Goal: Task Accomplishment & Management: Manage account settings

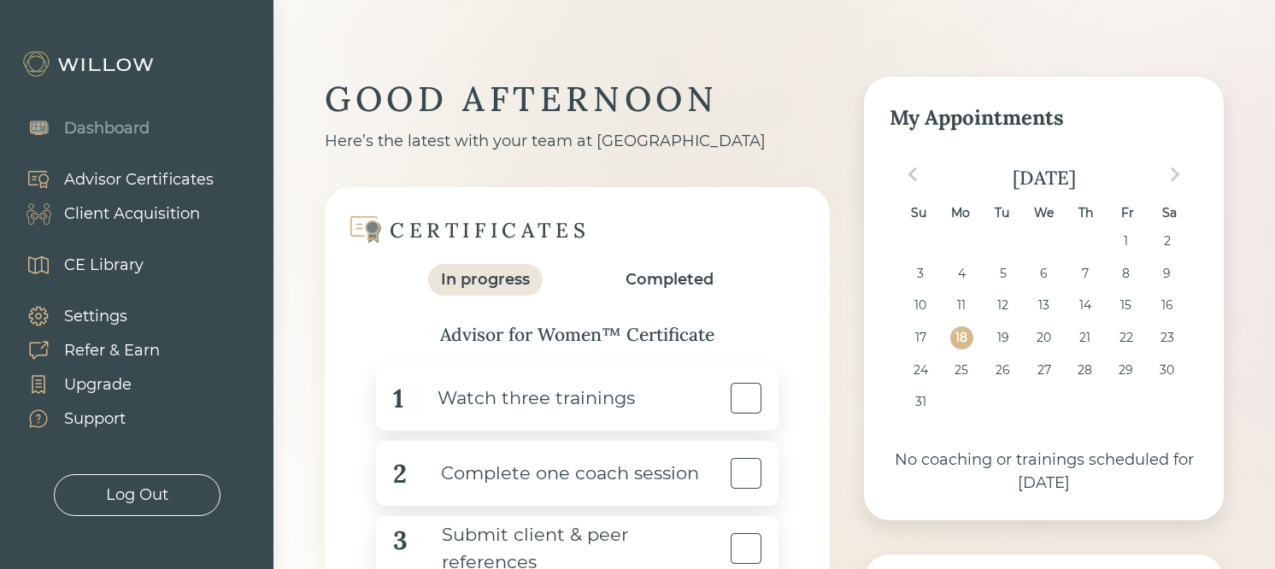
click at [203, 188] on div "Advisor Certificates" at bounding box center [139, 179] width 150 height 23
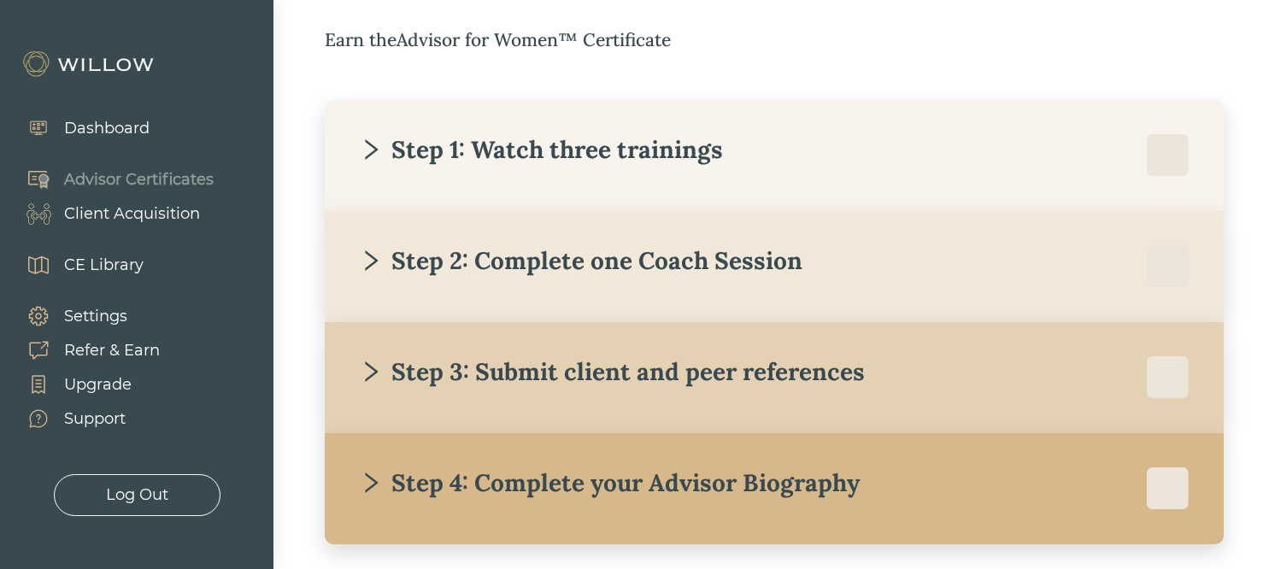
scroll to position [273, 0]
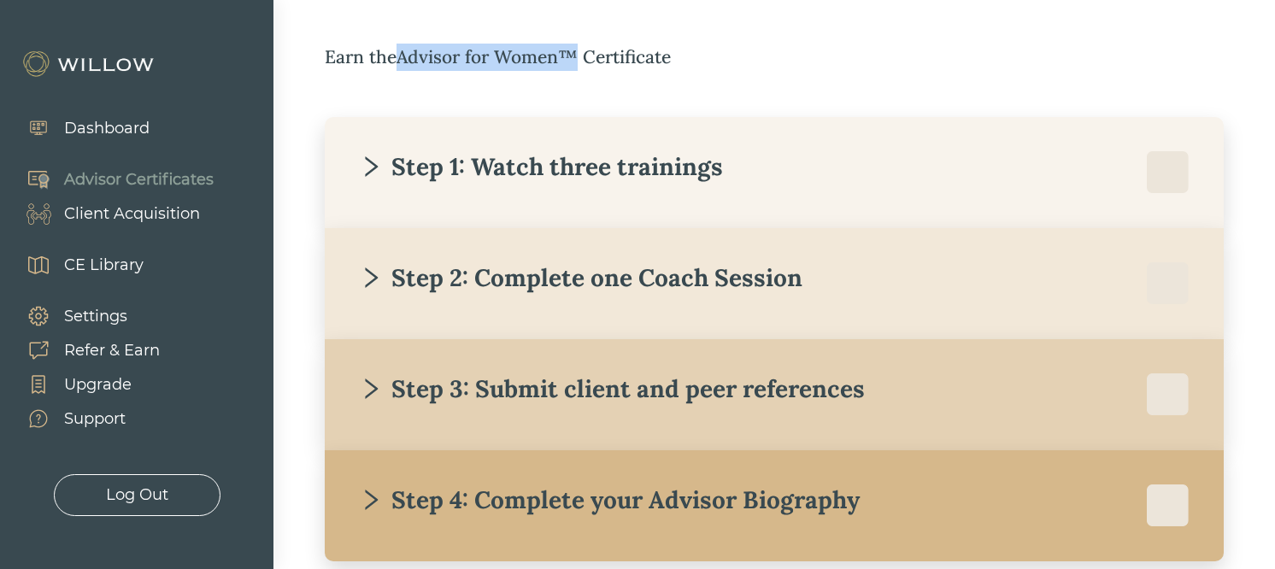
drag, startPoint x: 403, startPoint y: 61, endPoint x: 574, endPoint y: 68, distance: 171.1
click at [574, 68] on div "Earn the Advisor for Women™ Certificate" at bounding box center [774, 57] width 899 height 27
click at [575, 69] on div "Earn the Advisor for Women™ Certificate" at bounding box center [774, 57] width 899 height 27
click at [507, 178] on div "Step 1: Watch three trainings" at bounding box center [541, 166] width 364 height 31
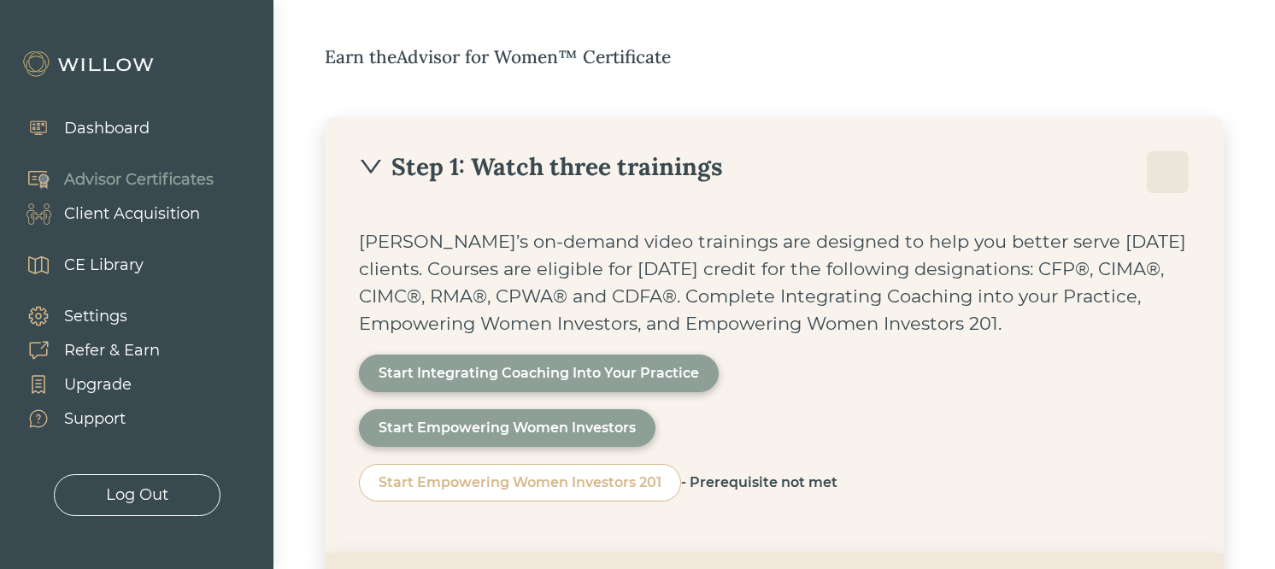
click at [456, 193] on div "Step 1: Watch three trainings" at bounding box center [774, 172] width 831 height 43
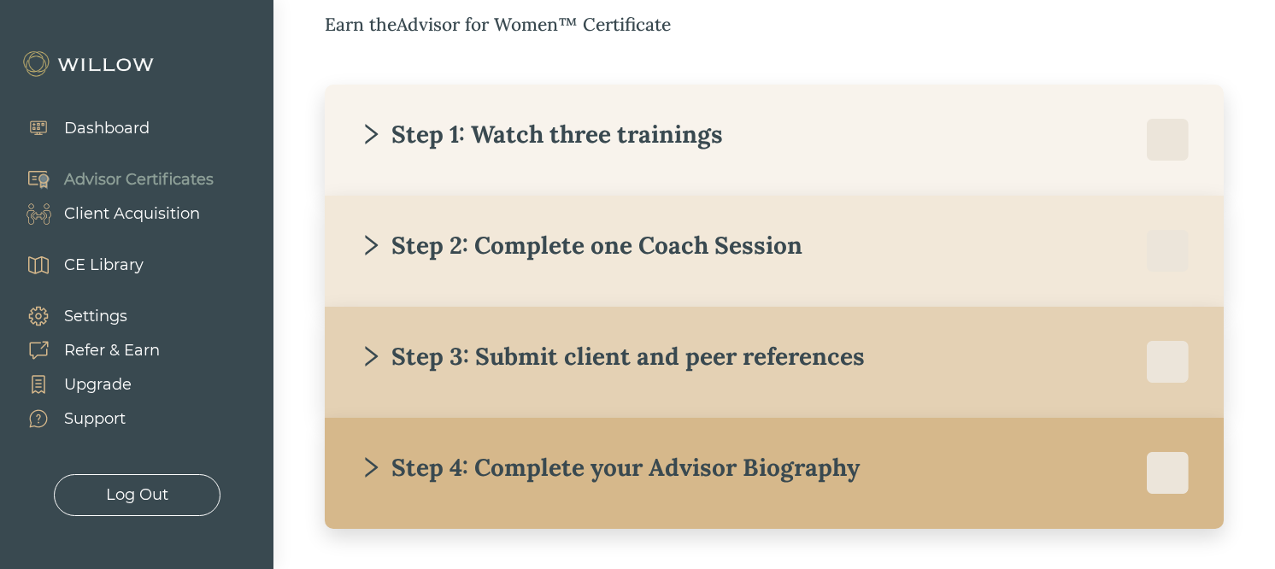
scroll to position [308, 0]
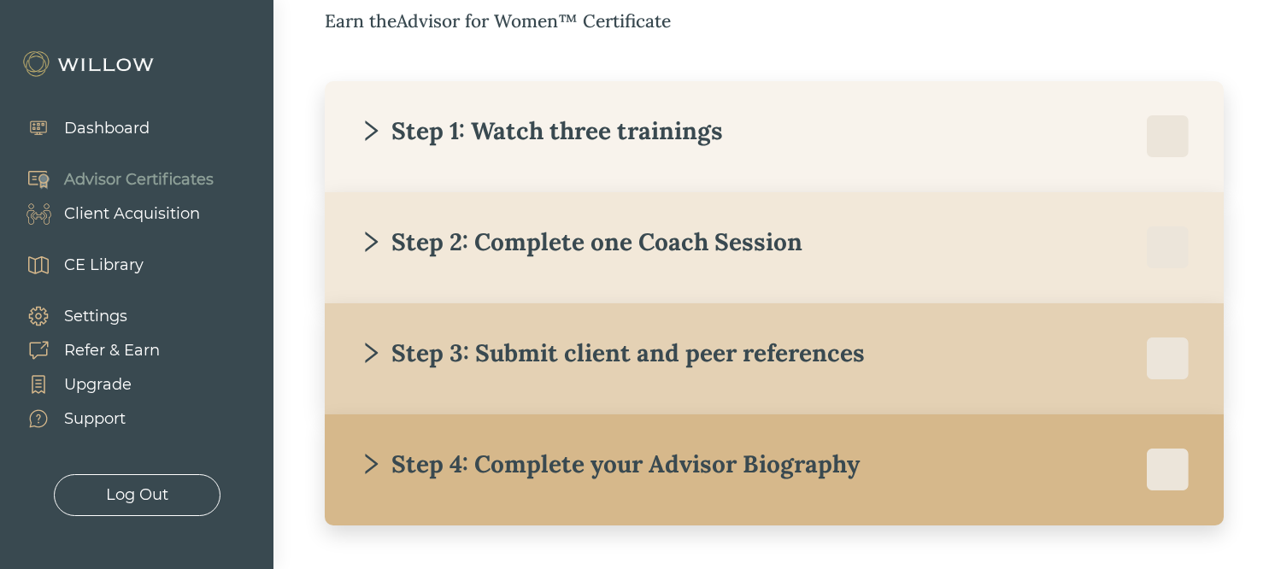
click at [109, 220] on div "Client Acquisition" at bounding box center [132, 214] width 136 height 23
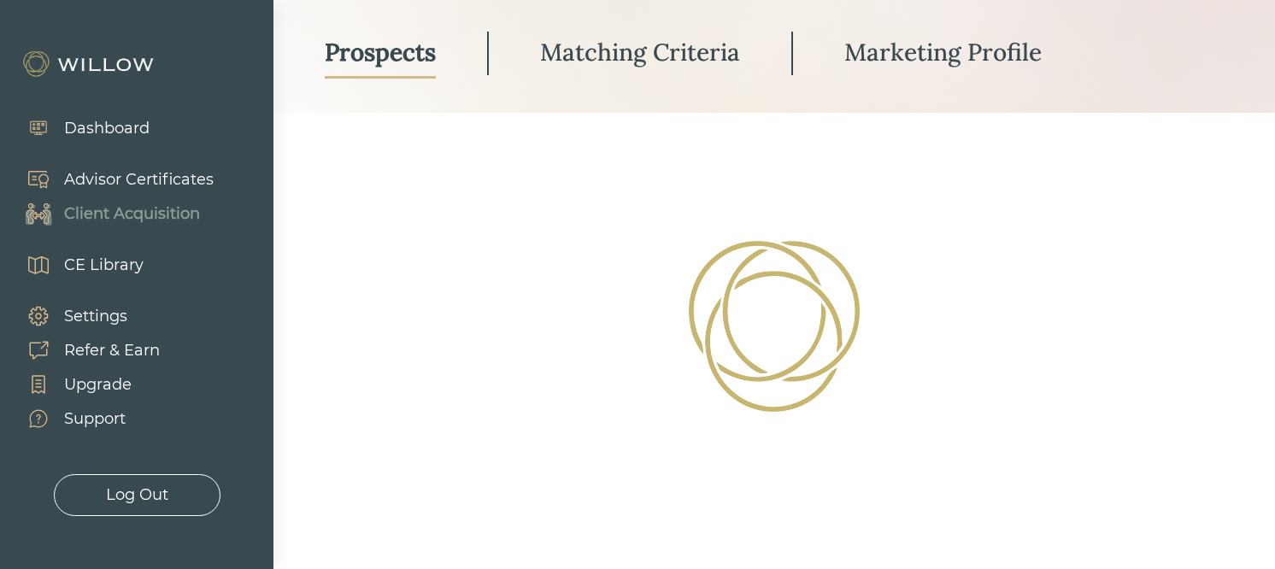
scroll to position [159, 0]
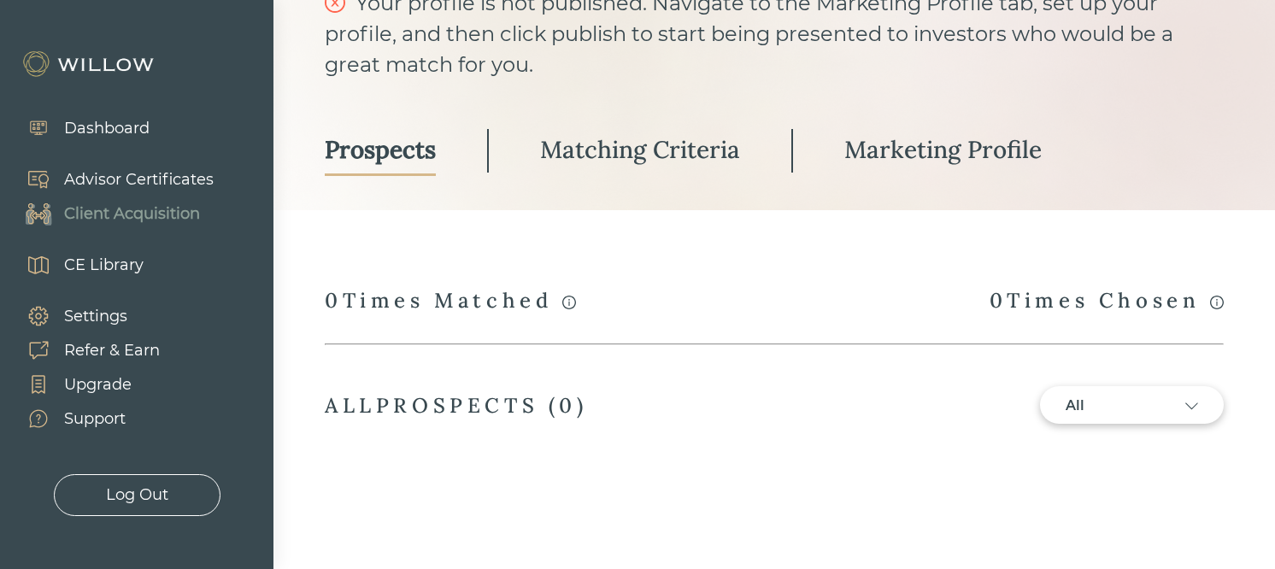
click at [588, 146] on div "Matching Criteria" at bounding box center [640, 149] width 200 height 31
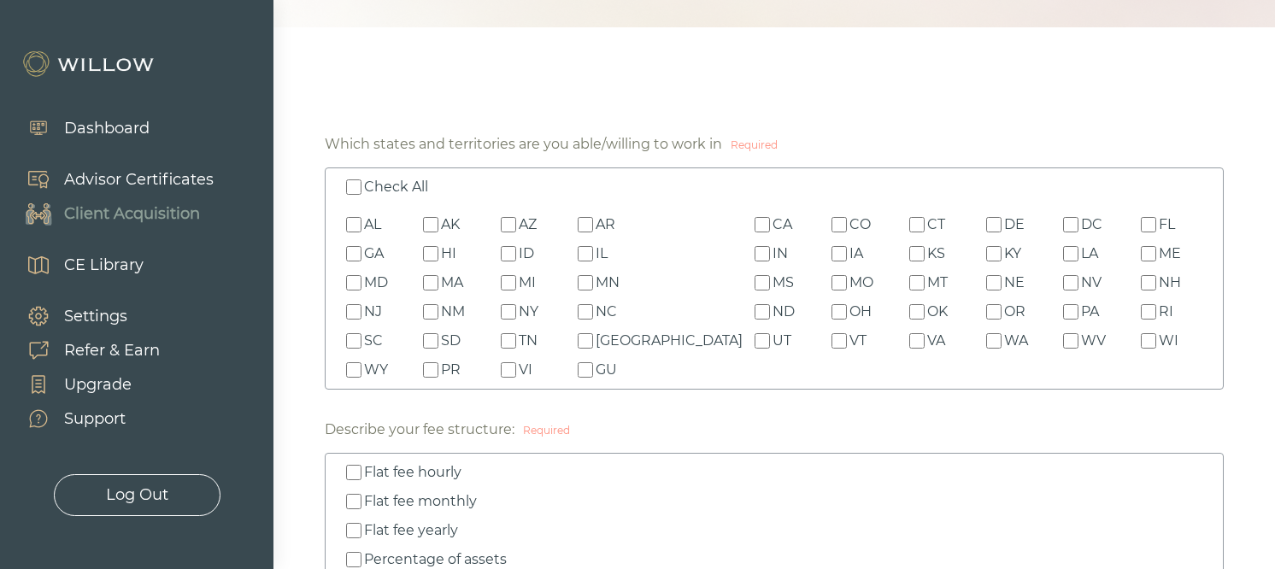
scroll to position [340, 0]
click at [352, 190] on input "Check All" at bounding box center [353, 188] width 15 height 15
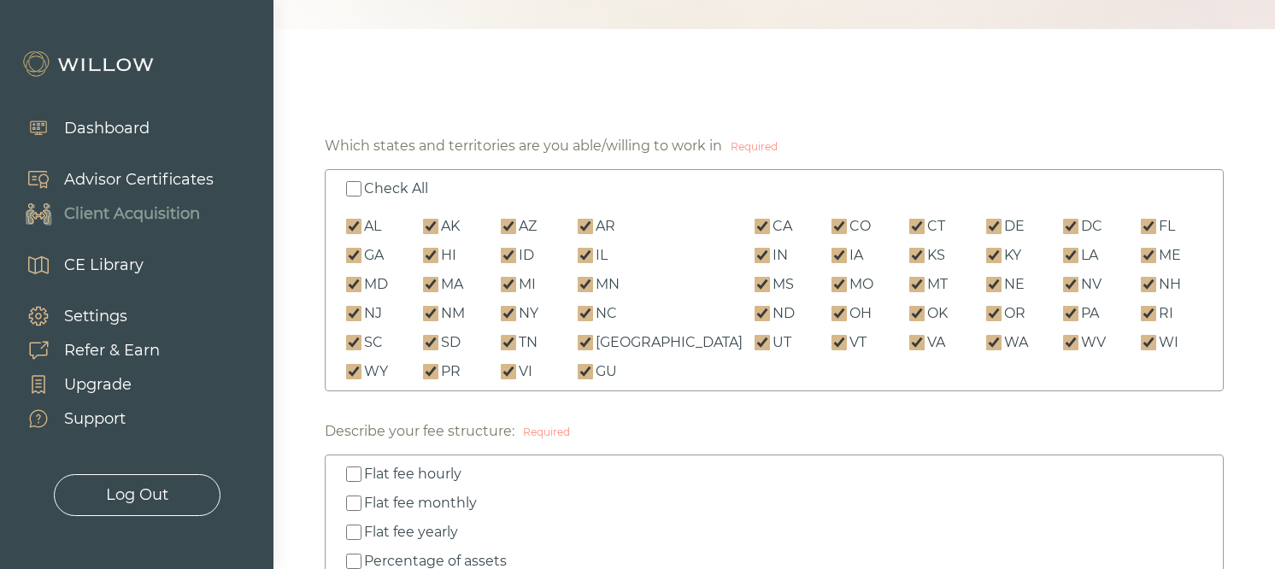
checkbox input "true"
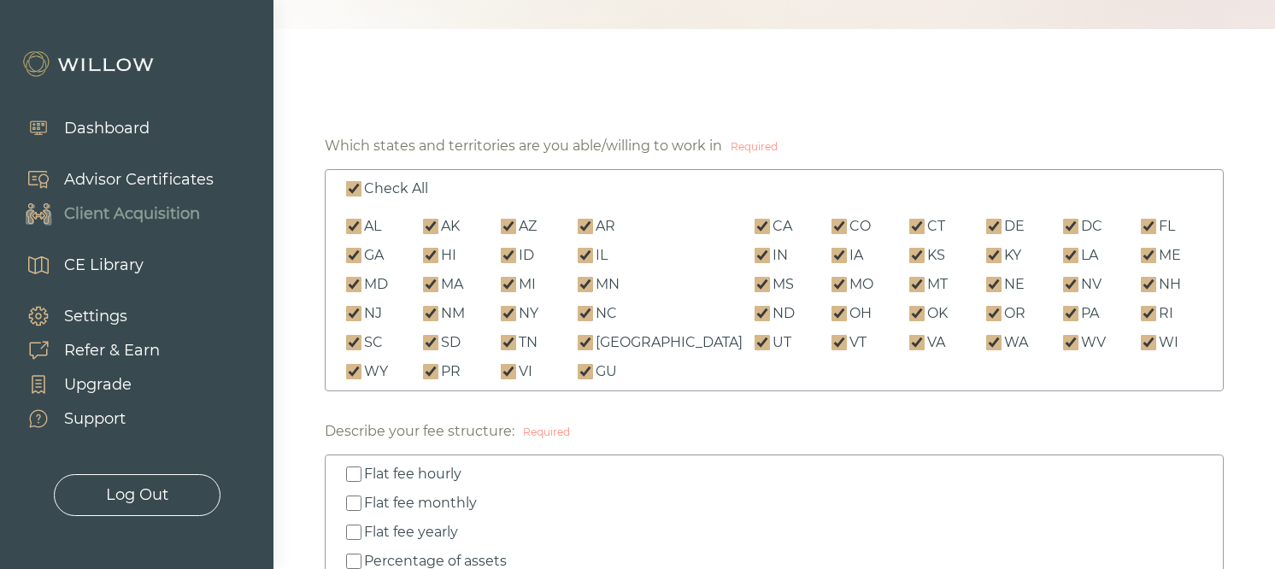
checkbox input "true"
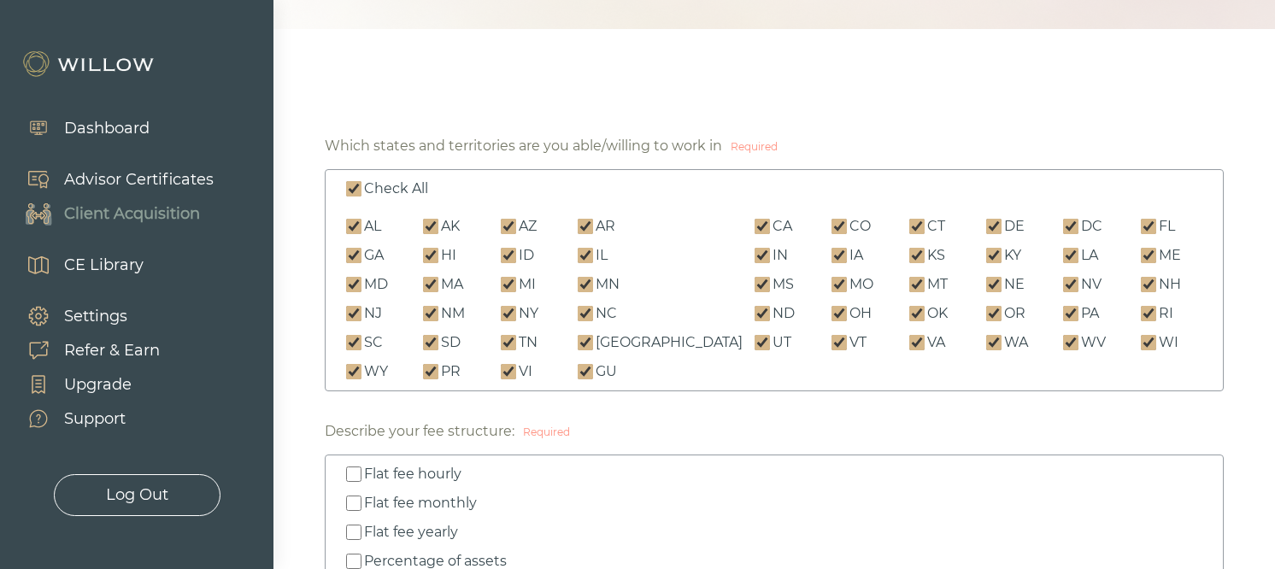
checkbox input "true"
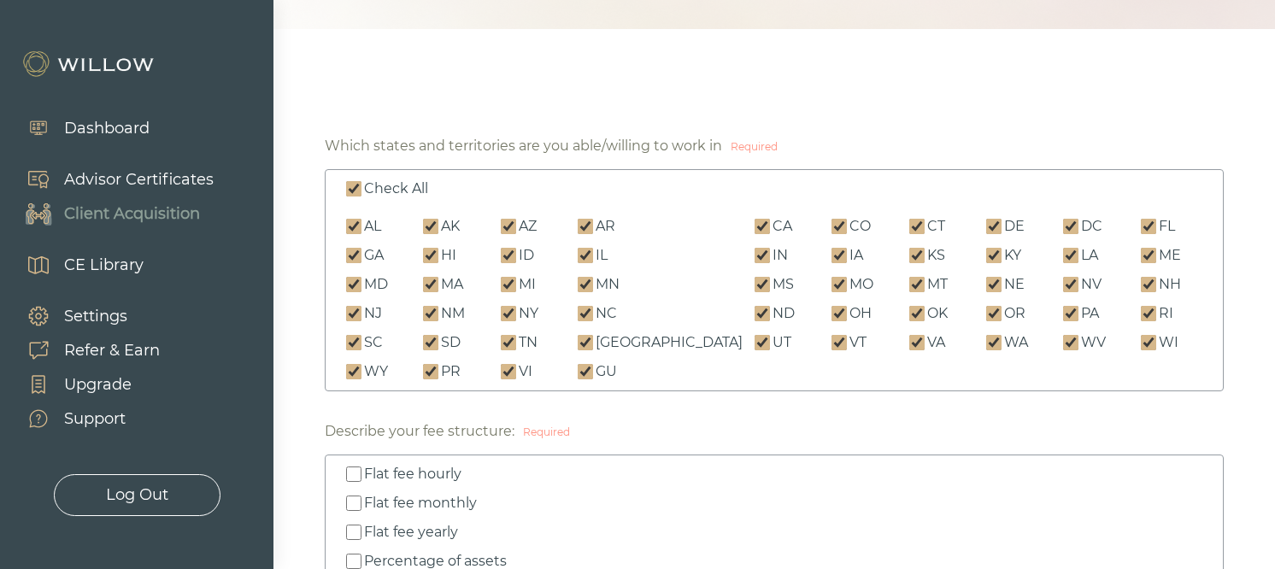
checkbox input "true"
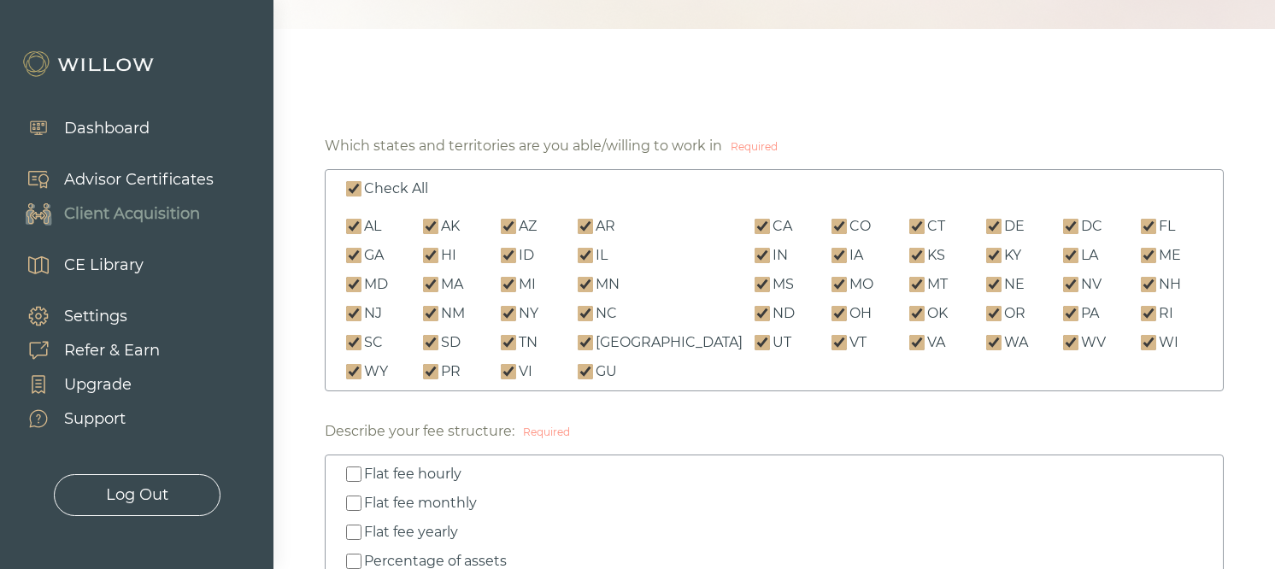
checkbox input "true"
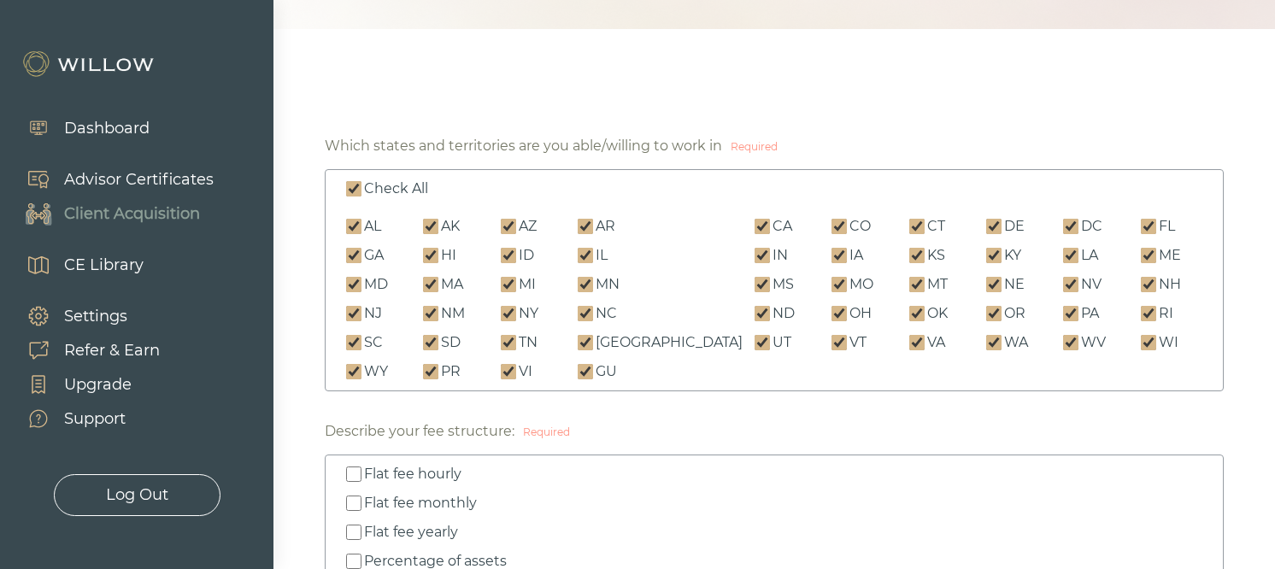
checkbox input "true"
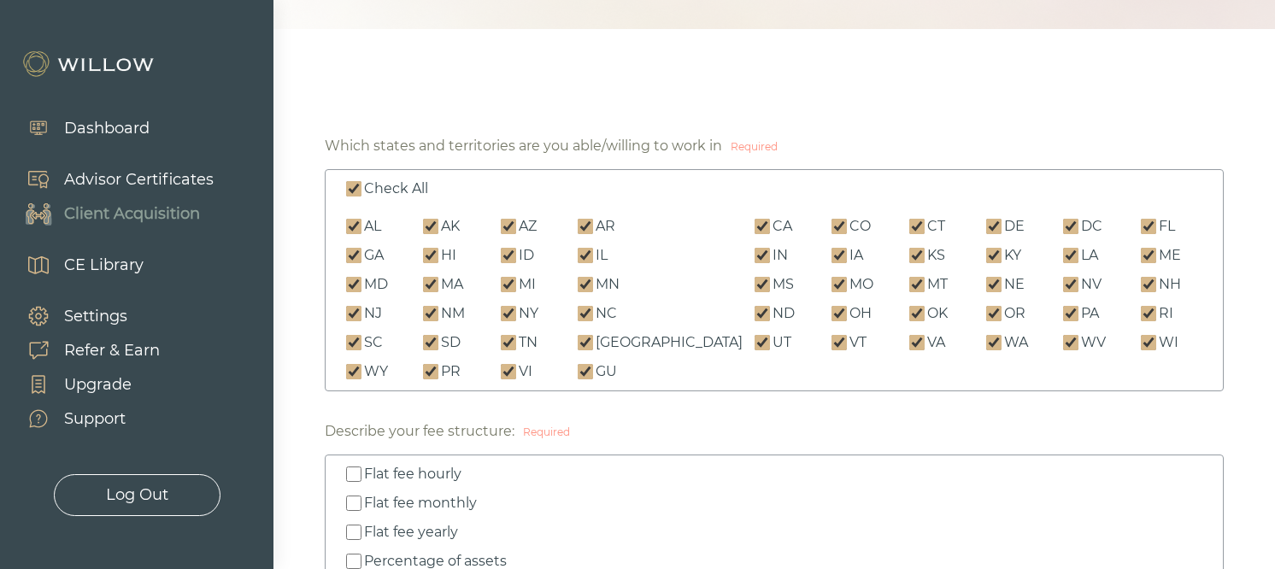
checkbox input "true"
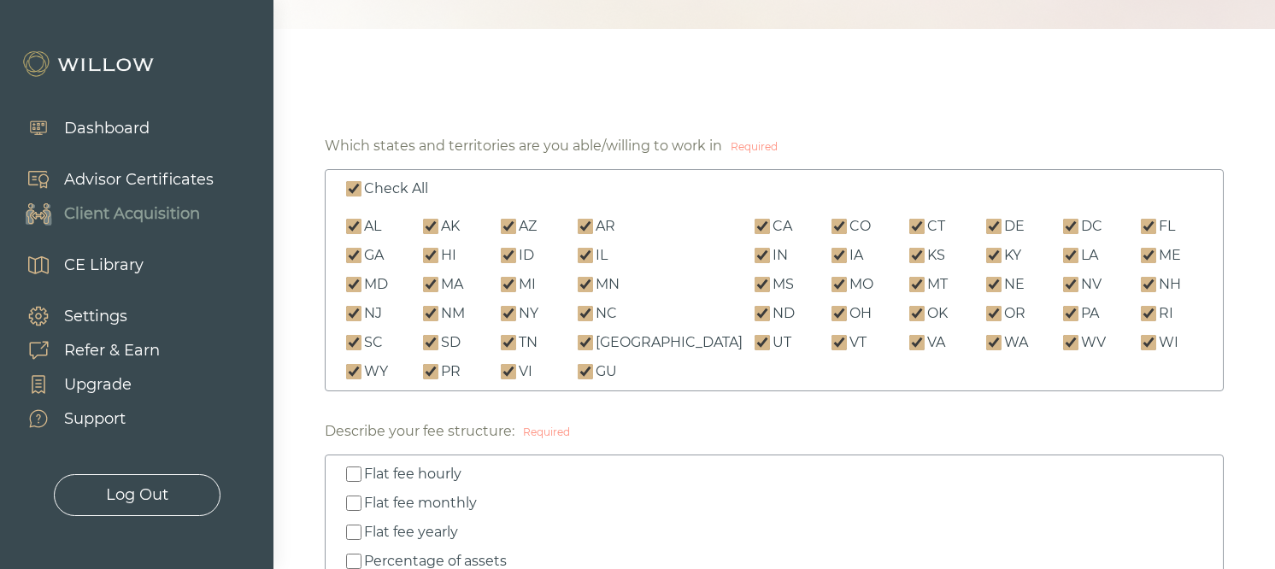
checkbox input "true"
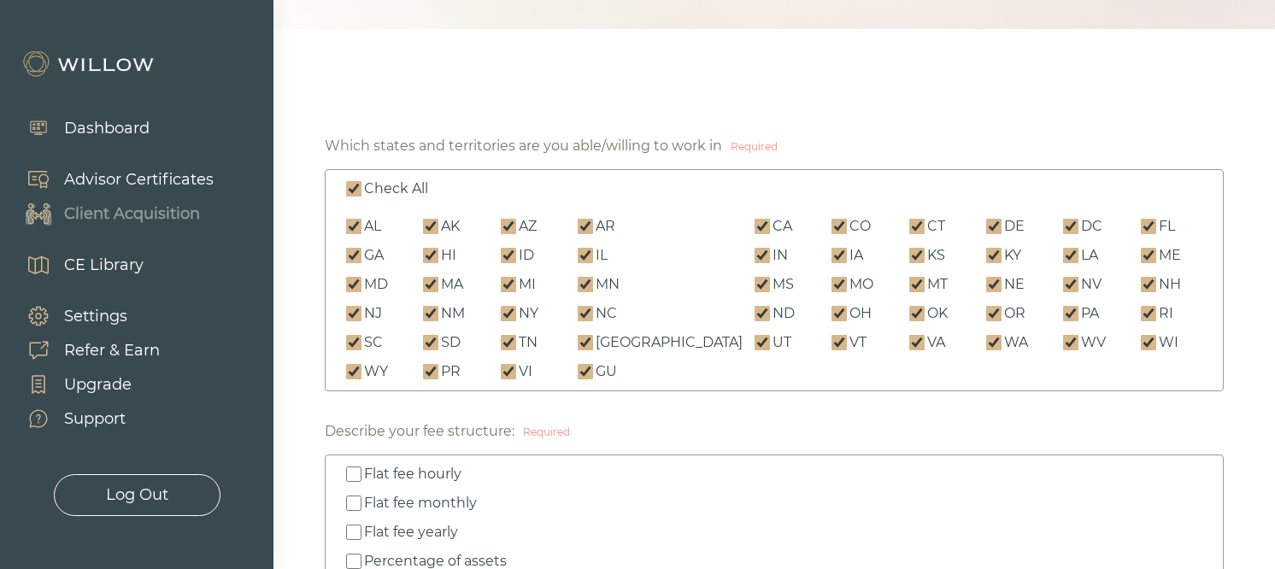
checkbox input "true"
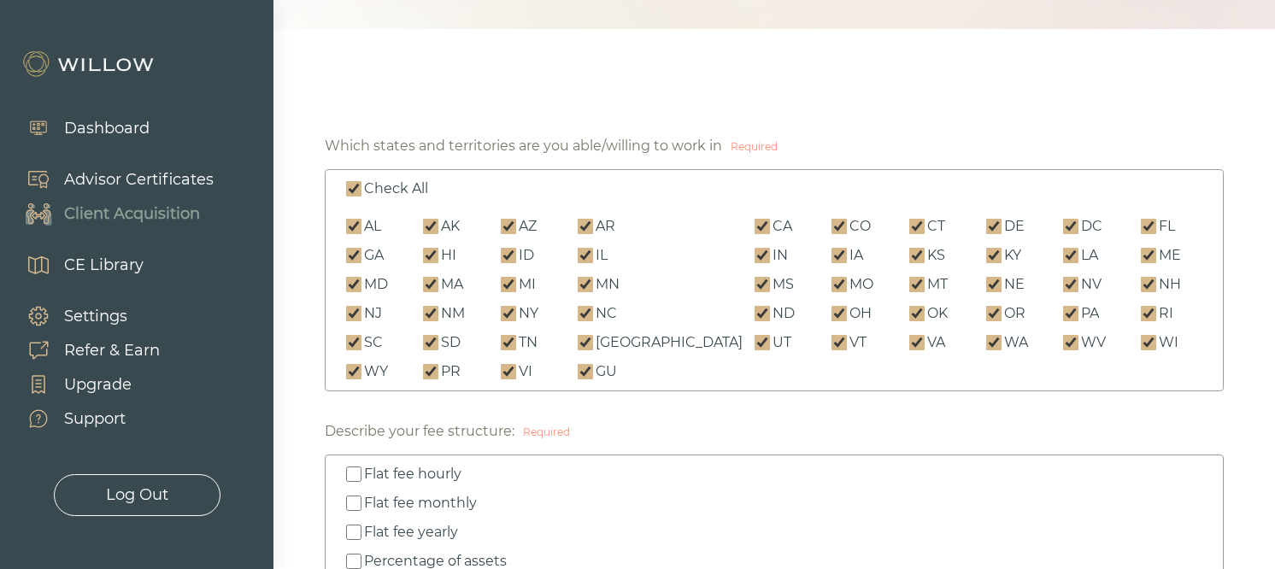
checkbox input "true"
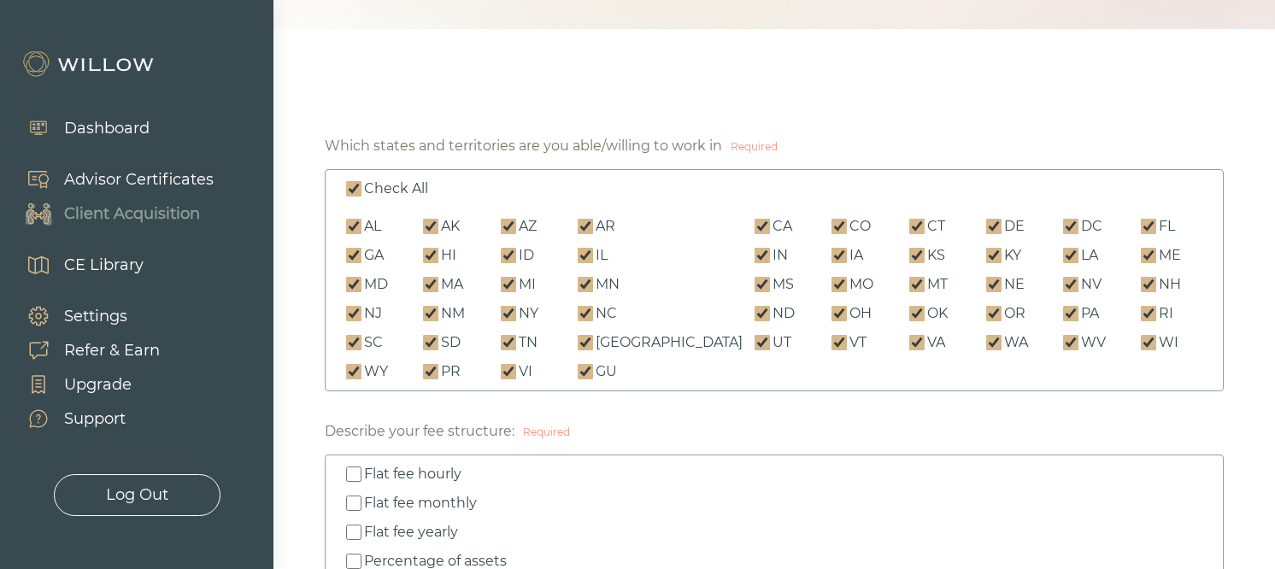
checkbox input "true"
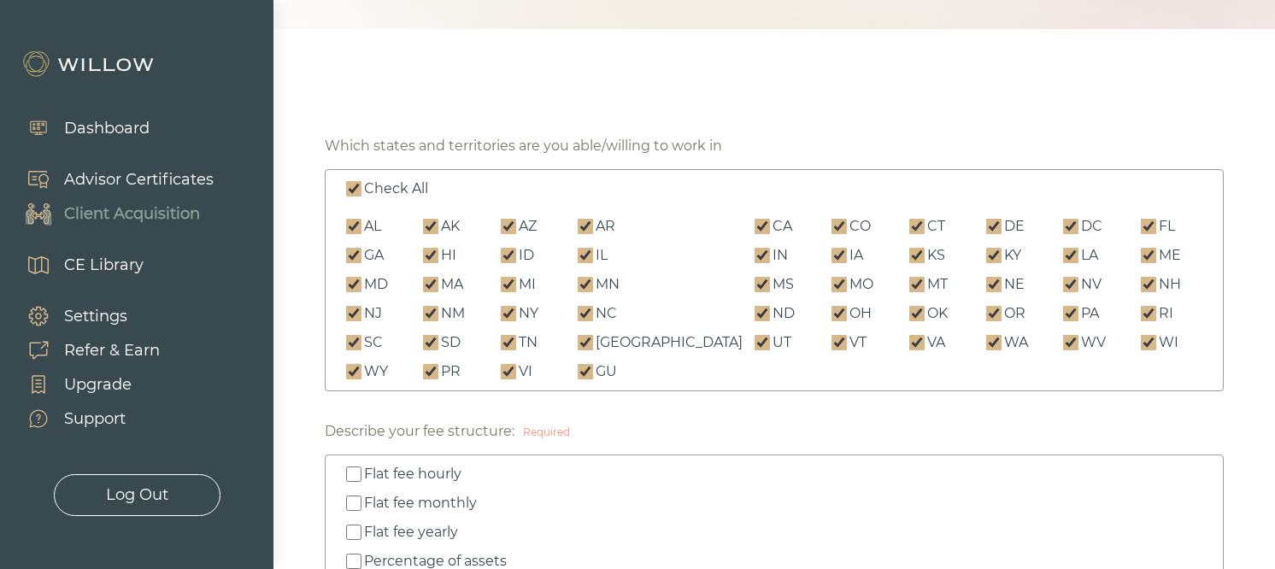
click at [352, 190] on input "Check All" at bounding box center [353, 188] width 15 height 15
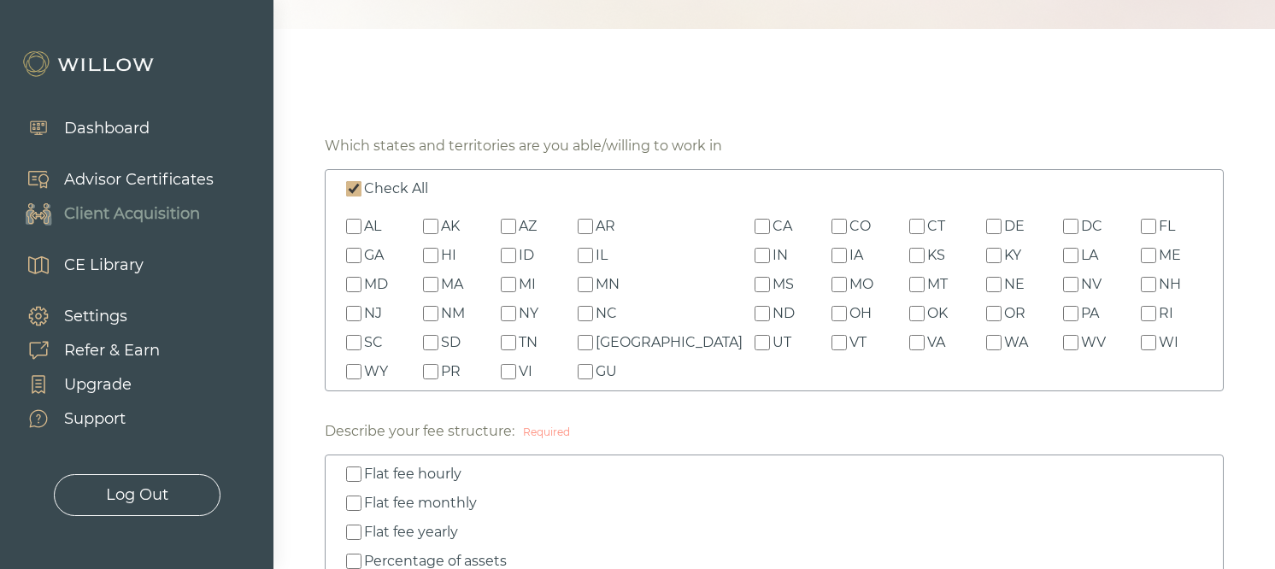
checkbox input "false"
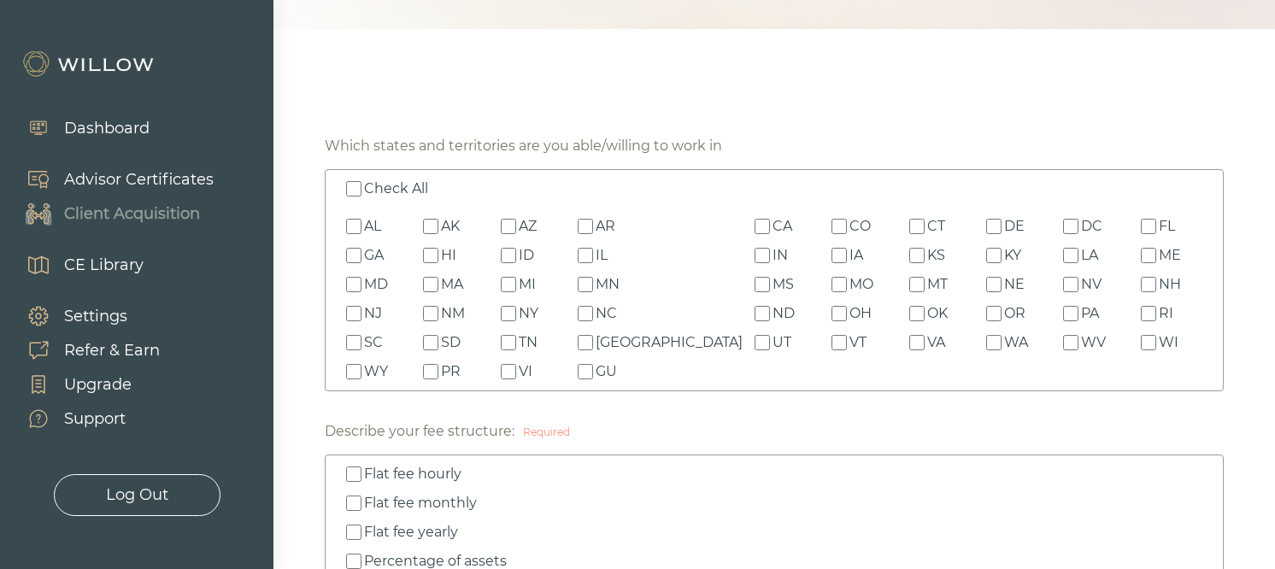
checkbox input "false"
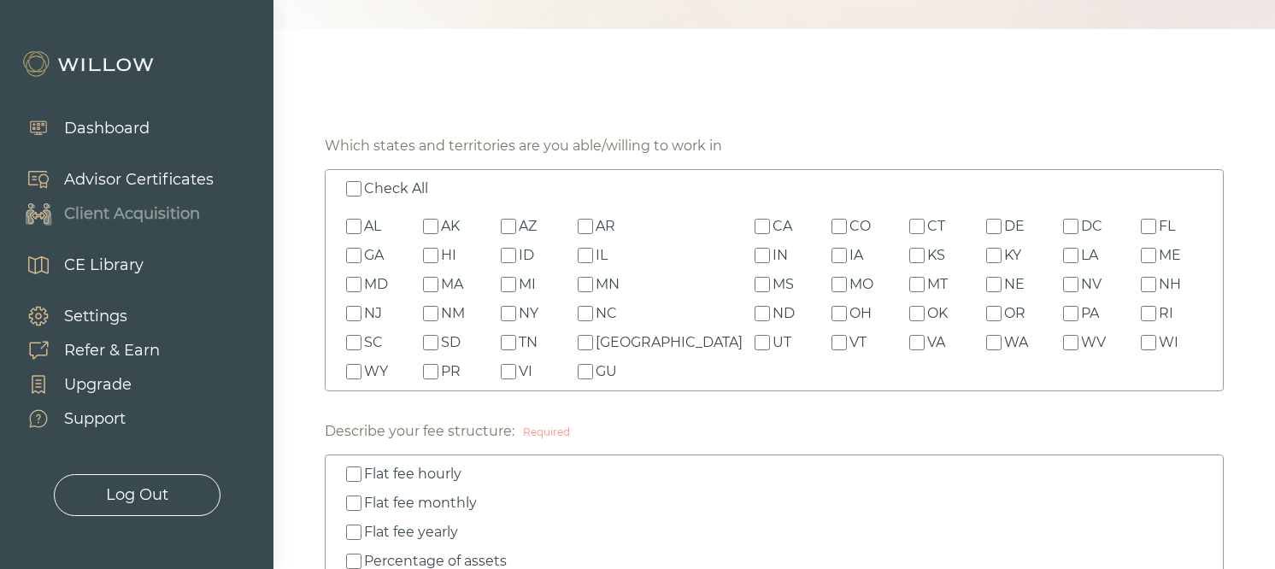
checkbox input "false"
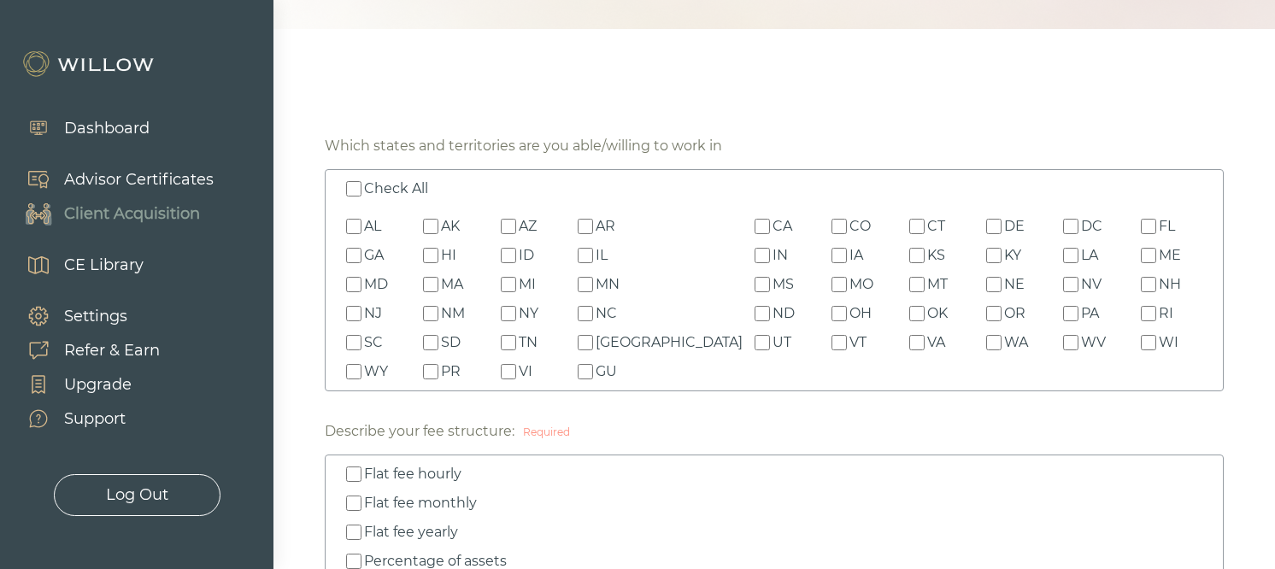
checkbox input "false"
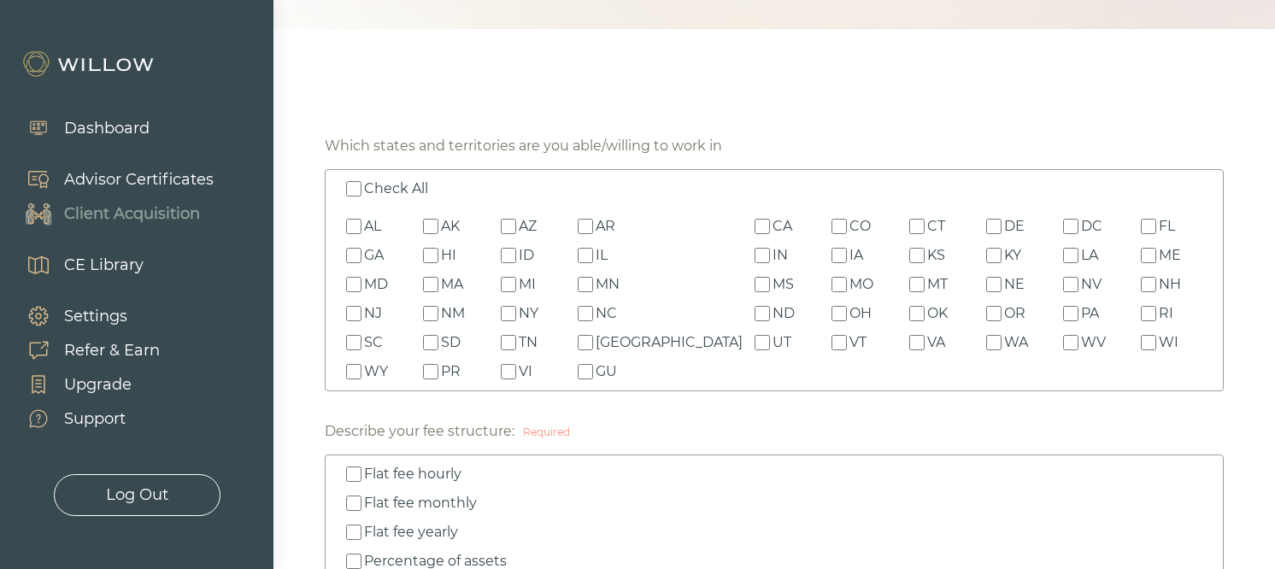
checkbox input "false"
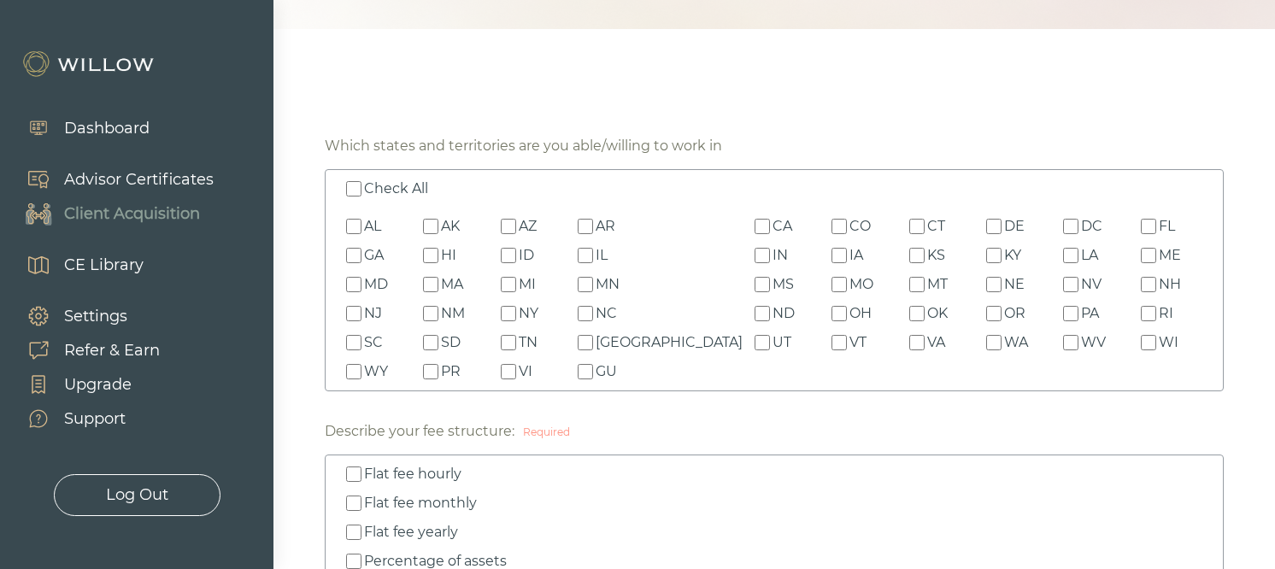
checkbox input "false"
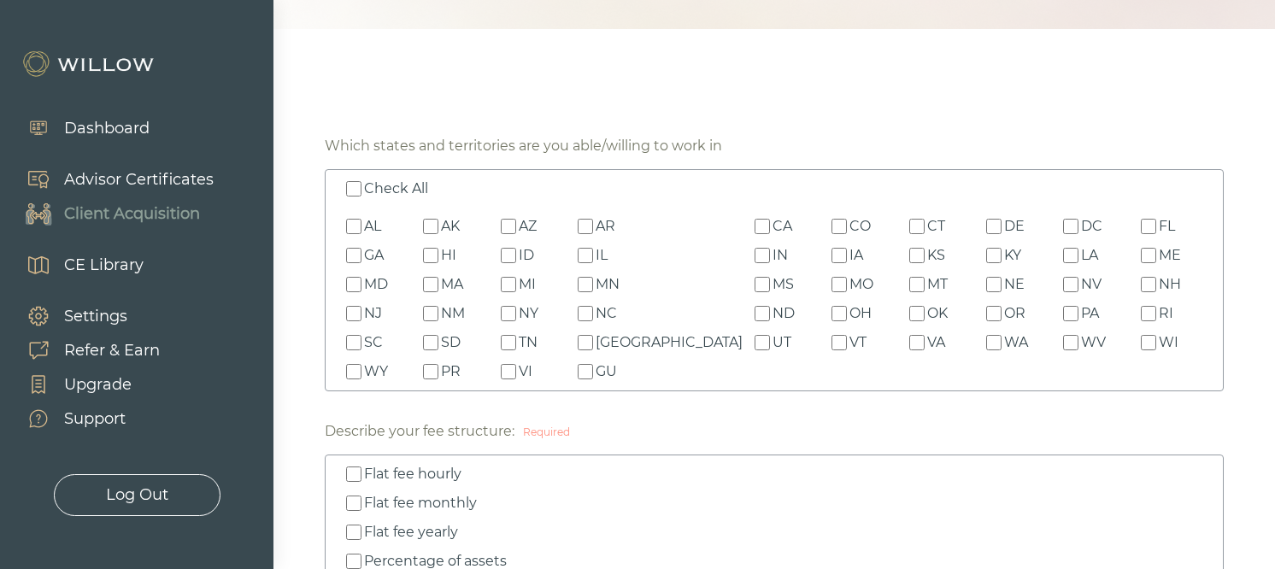
checkbox input "false"
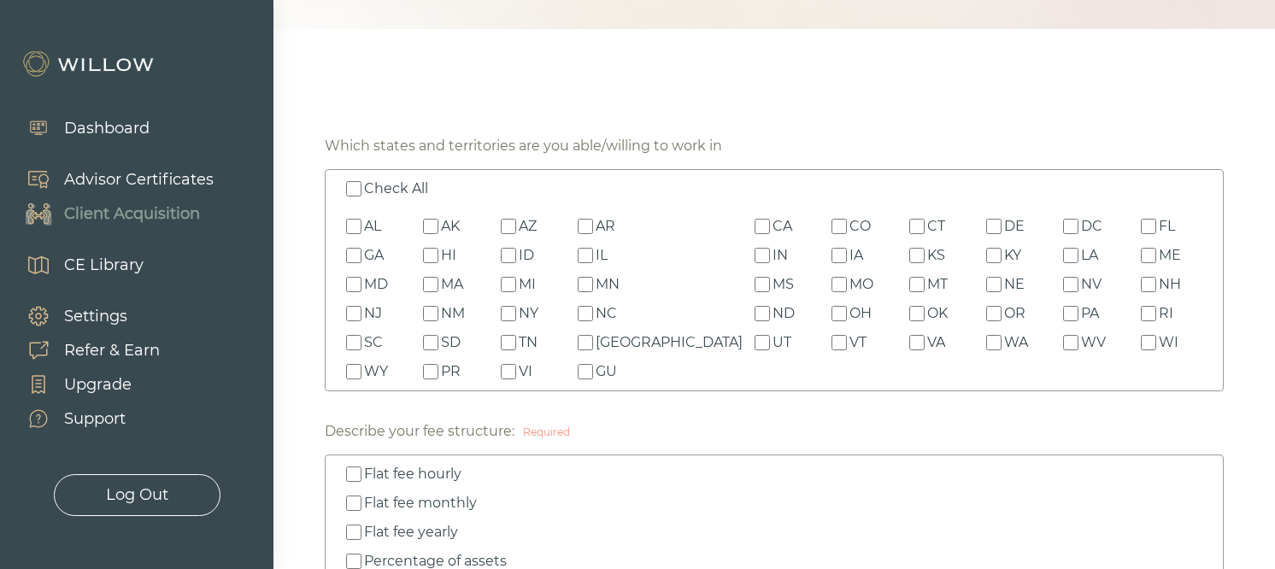
checkbox input "false"
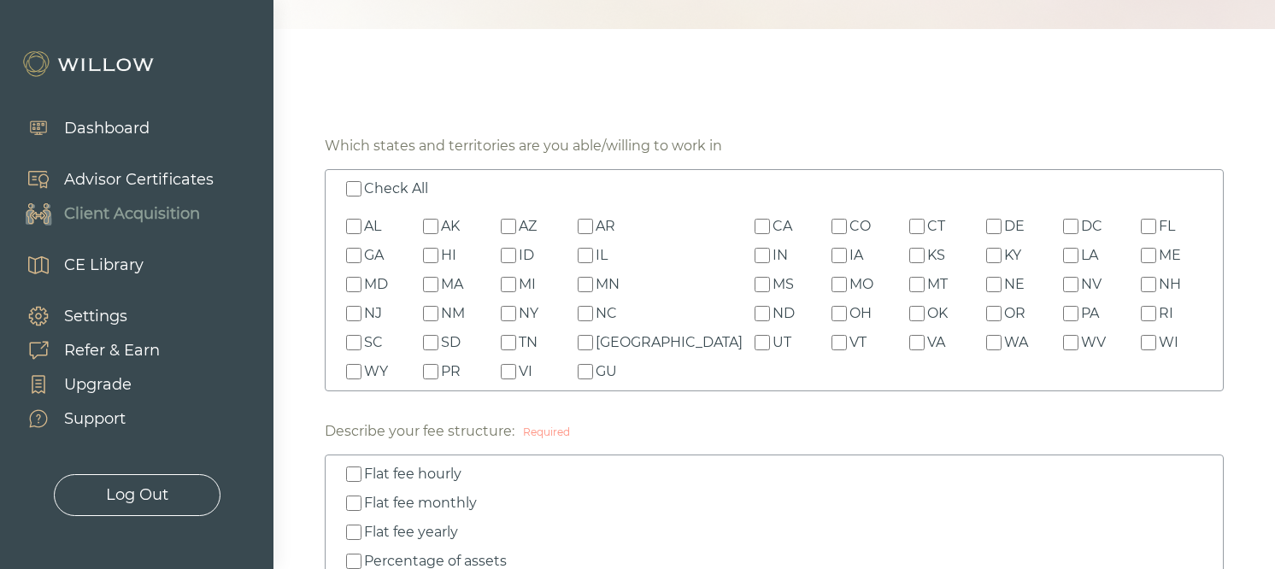
checkbox input "false"
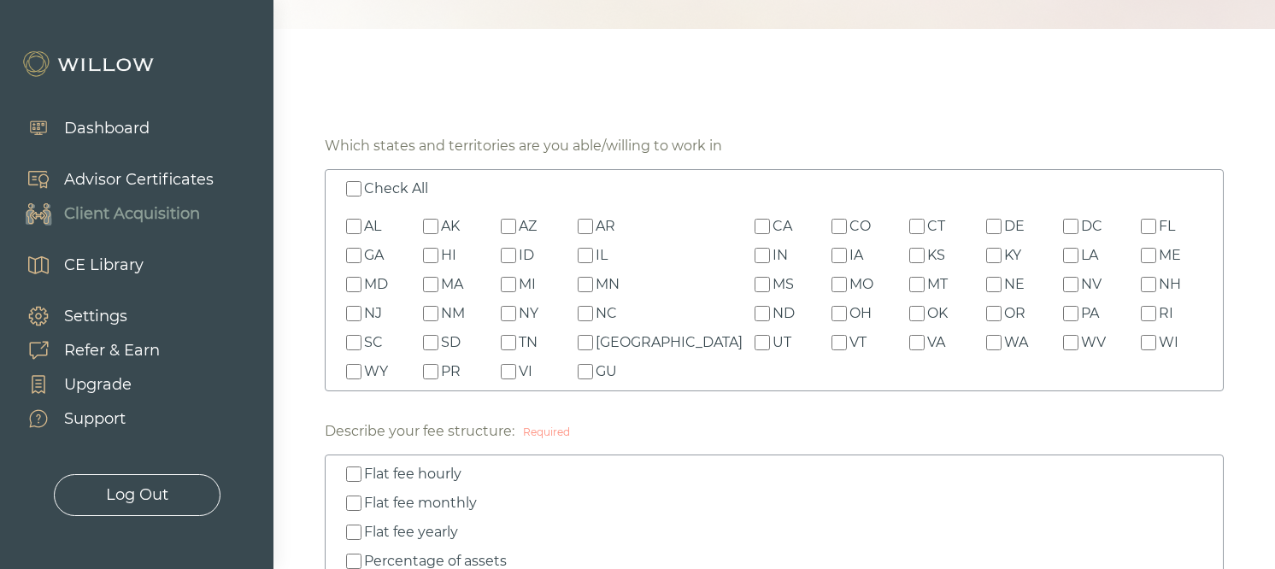
checkbox input "false"
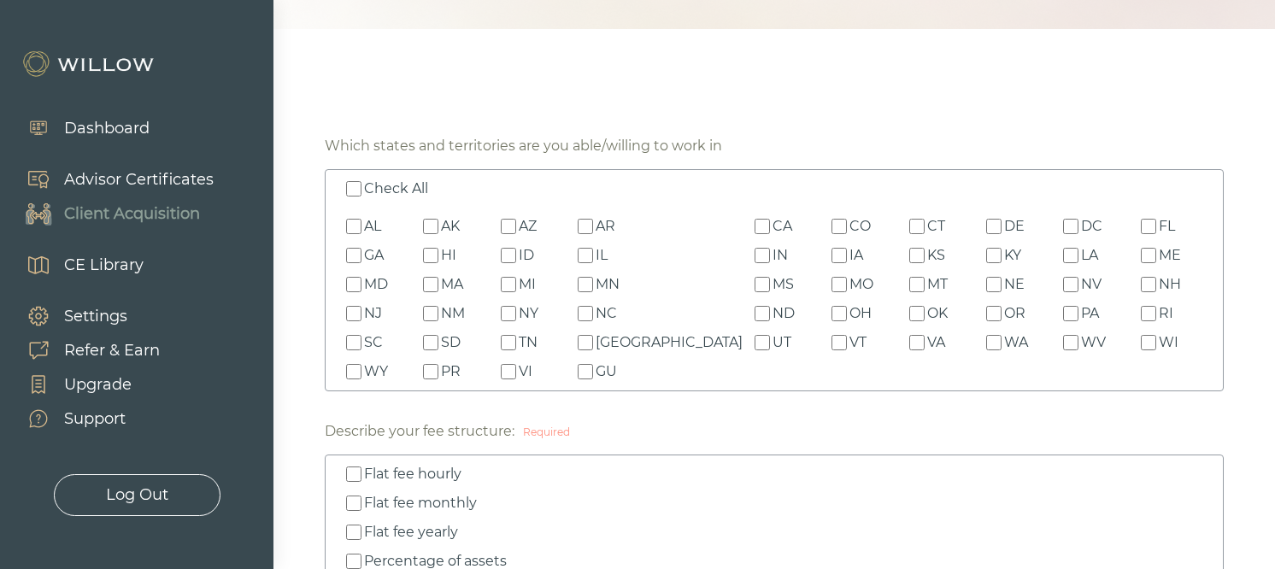
checkbox input "false"
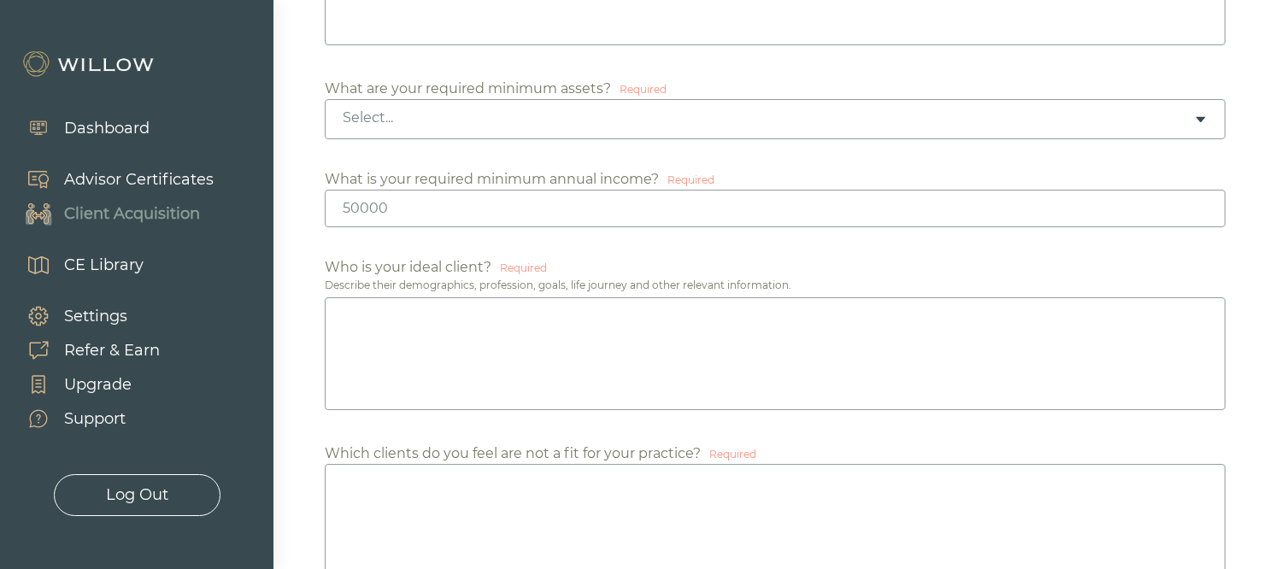
scroll to position [1087, 0]
click at [475, 351] on textarea at bounding box center [775, 354] width 901 height 113
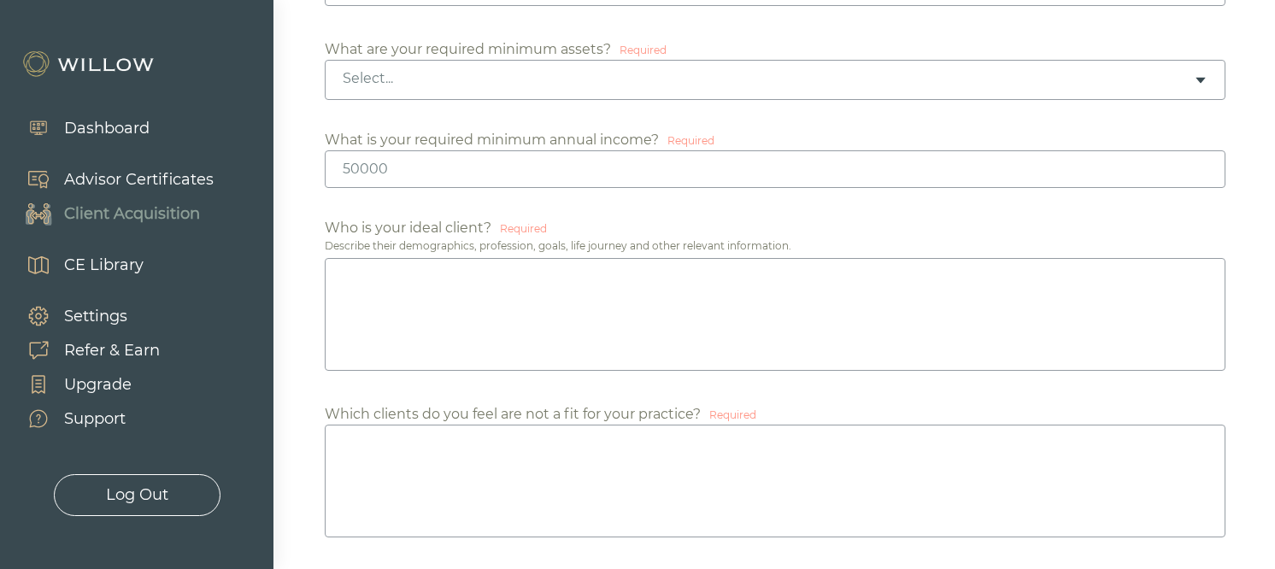
scroll to position [1150, 0]
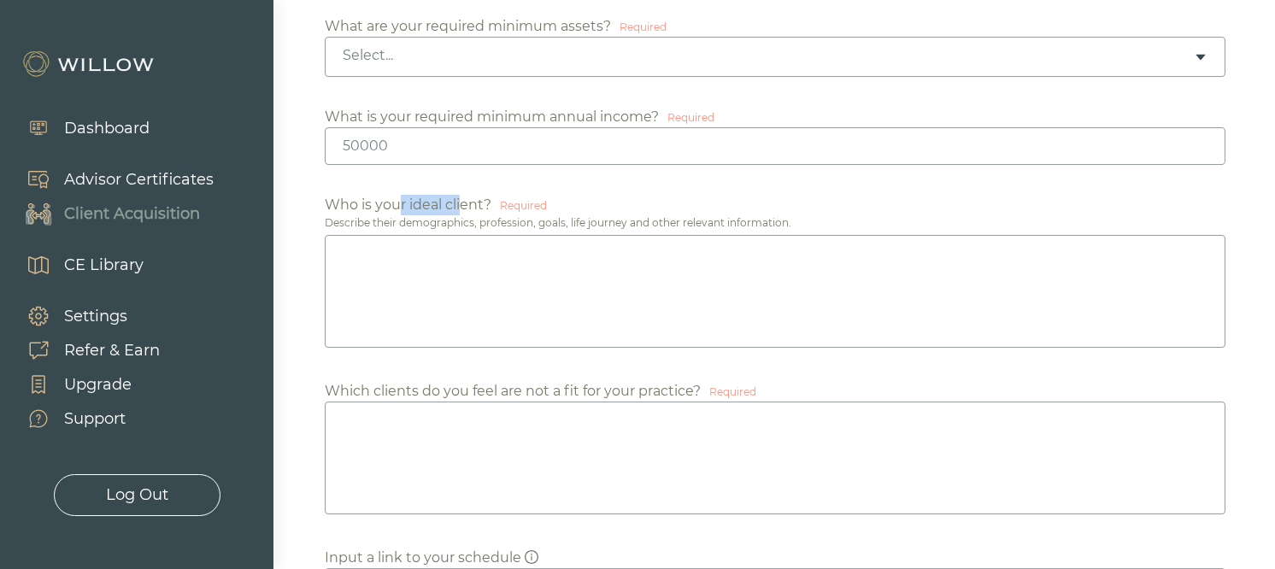
drag, startPoint x: 411, startPoint y: 200, endPoint x: 463, endPoint y: 209, distance: 53.0
click at [463, 209] on div "Who is your ideal client?" at bounding box center [408, 205] width 167 height 21
click at [465, 211] on div "Who is your ideal client?" at bounding box center [408, 205] width 167 height 21
click at [420, 293] on textarea at bounding box center [775, 291] width 901 height 113
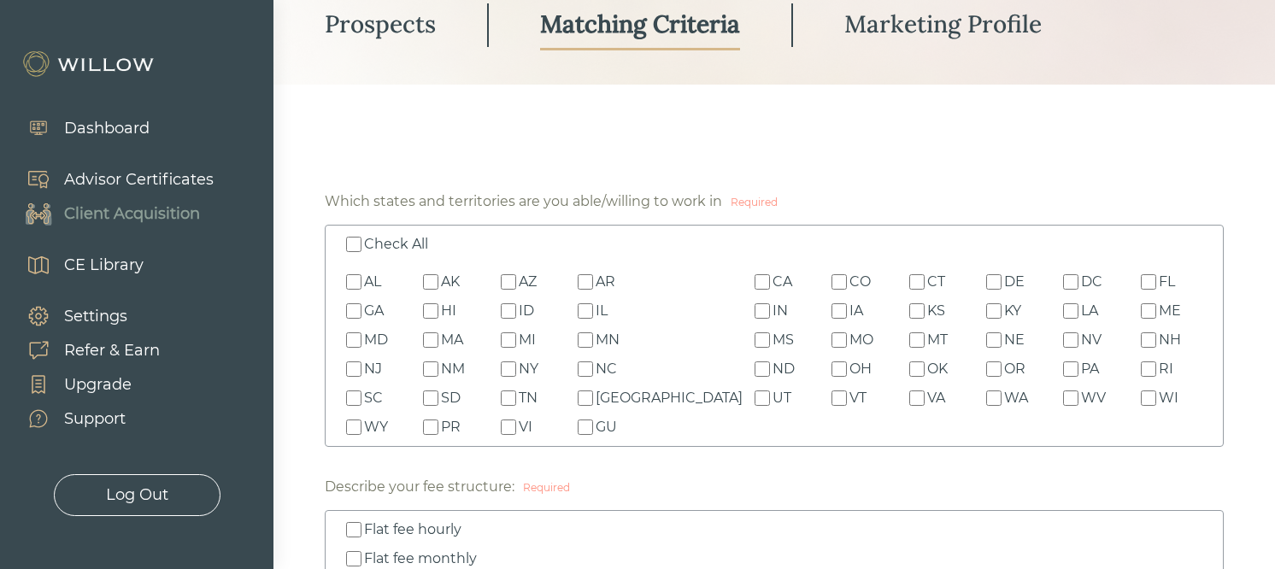
scroll to position [266, 0]
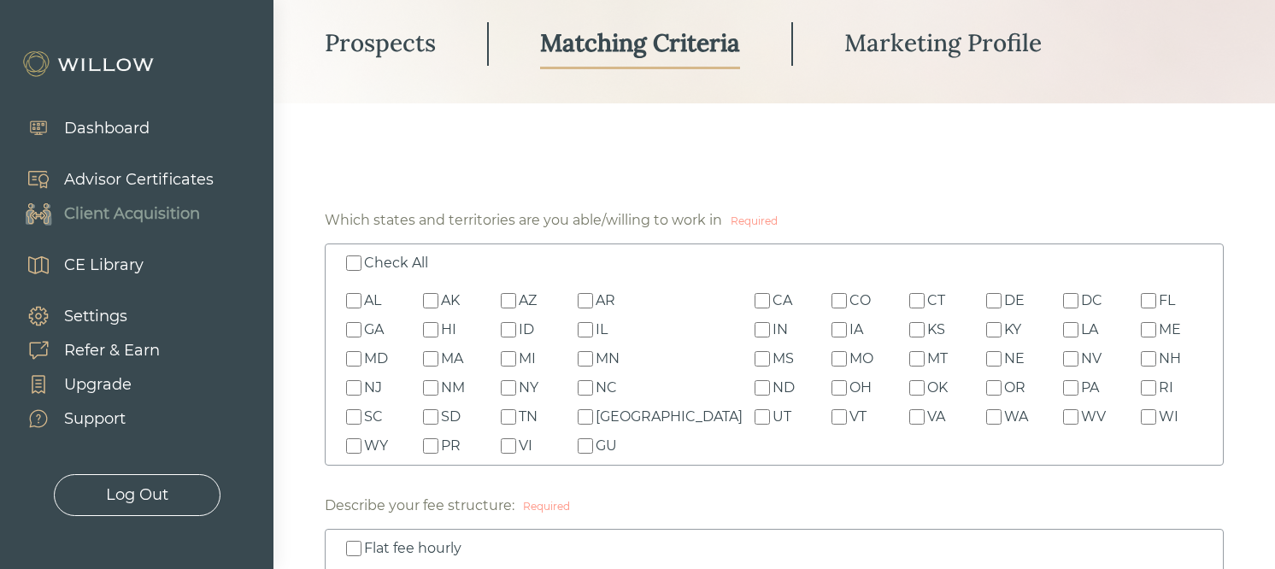
click at [77, 177] on div "Advisor Certificates" at bounding box center [139, 179] width 150 height 23
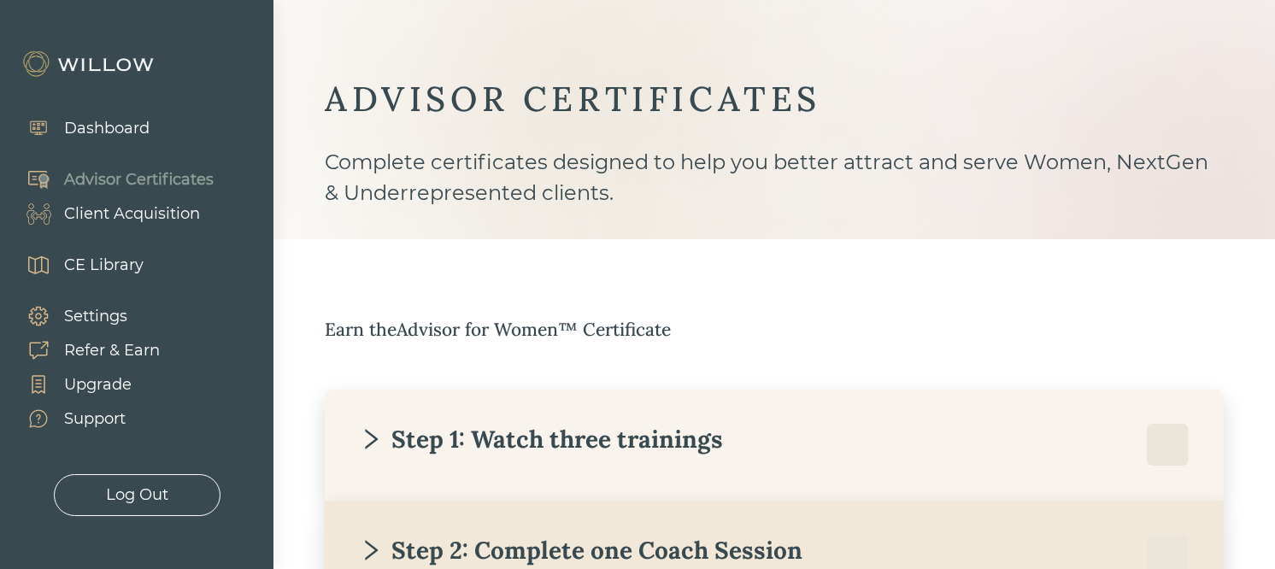
click at [133, 221] on div "Client Acquisition" at bounding box center [132, 214] width 136 height 23
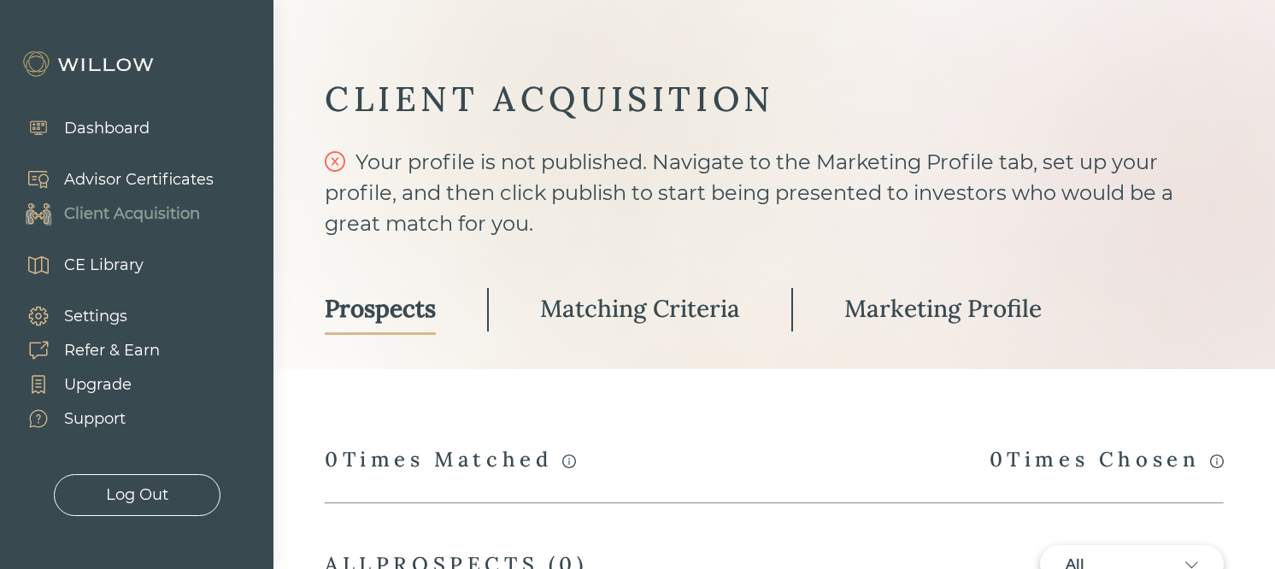
click at [105, 185] on div "Advisor Certificates" at bounding box center [139, 179] width 150 height 23
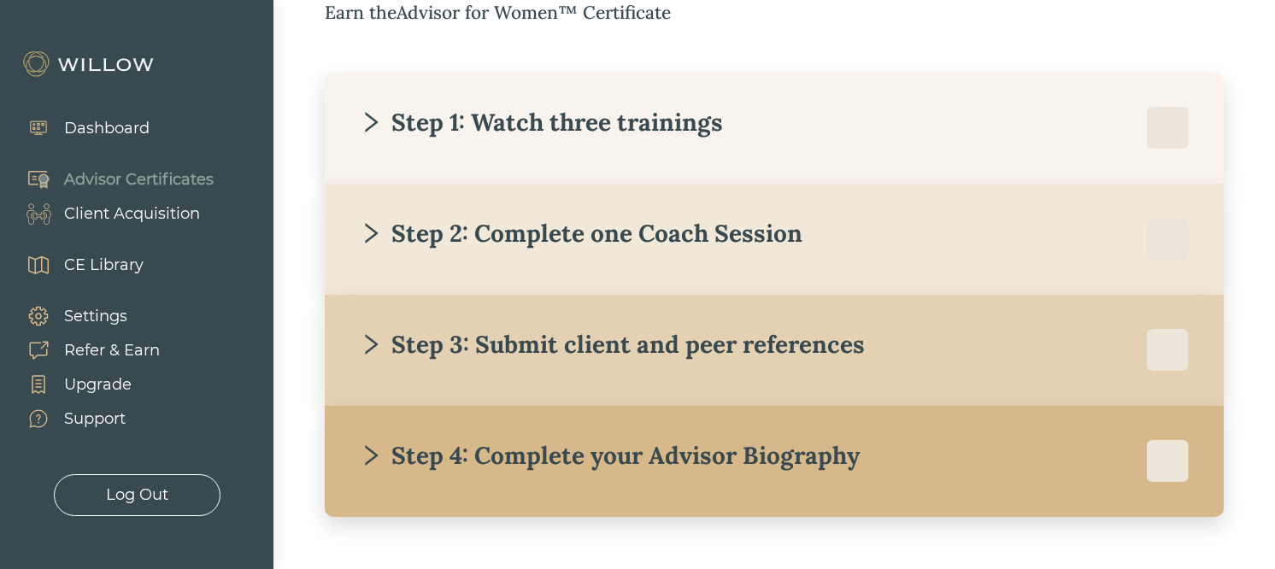
scroll to position [319, 0]
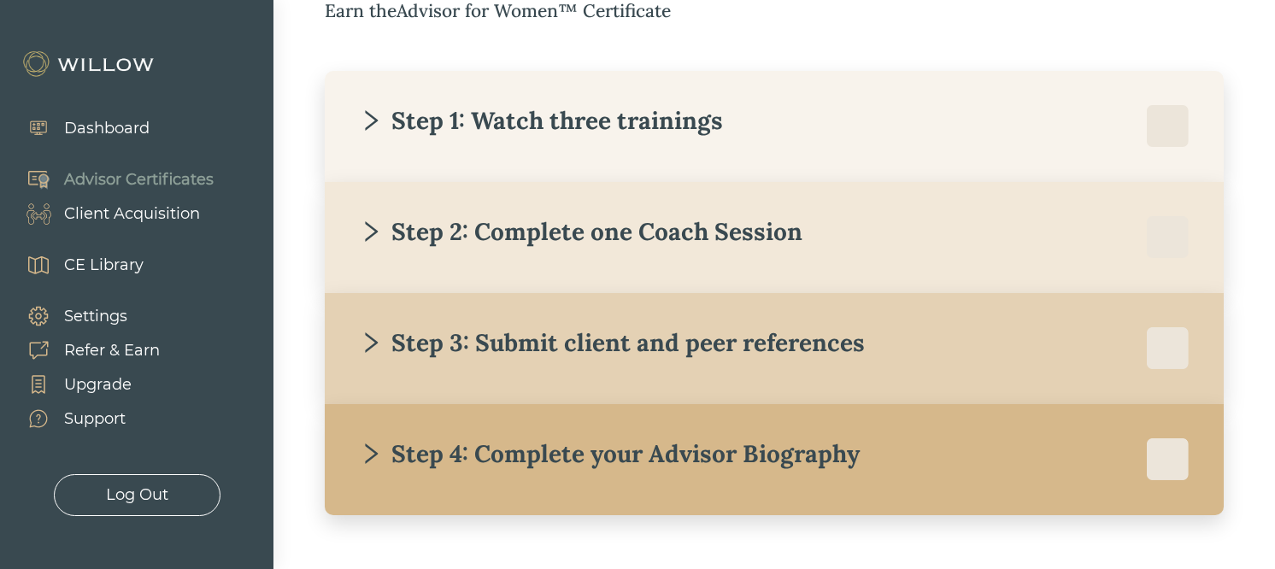
click at [450, 127] on div "Step 1: Watch three trainings" at bounding box center [541, 120] width 364 height 31
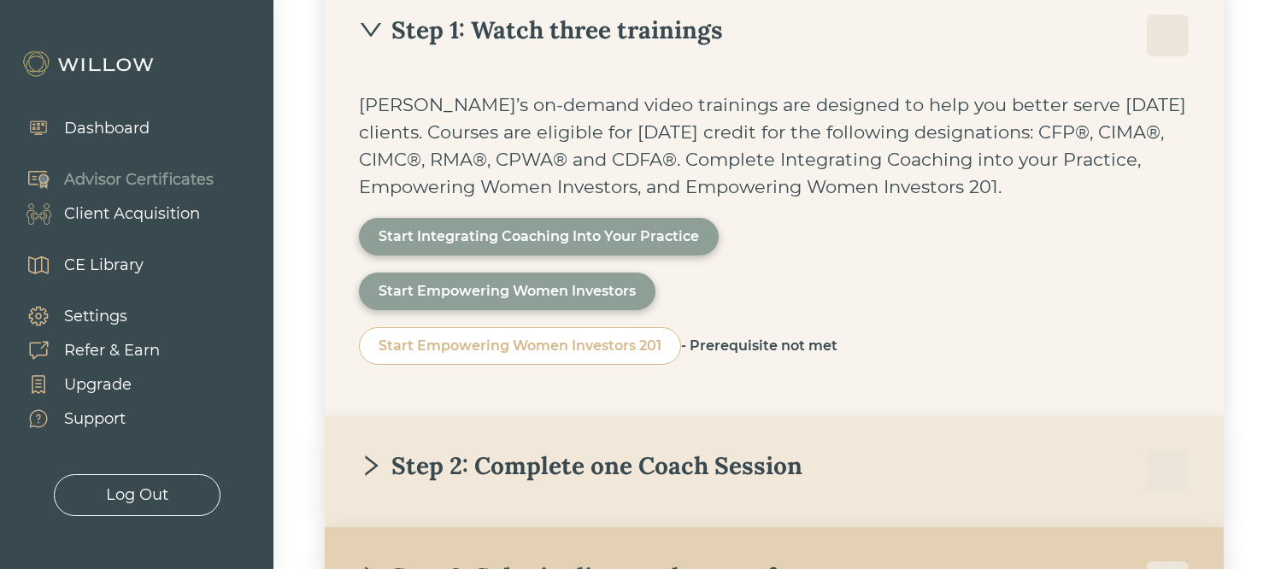
scroll to position [416, 0]
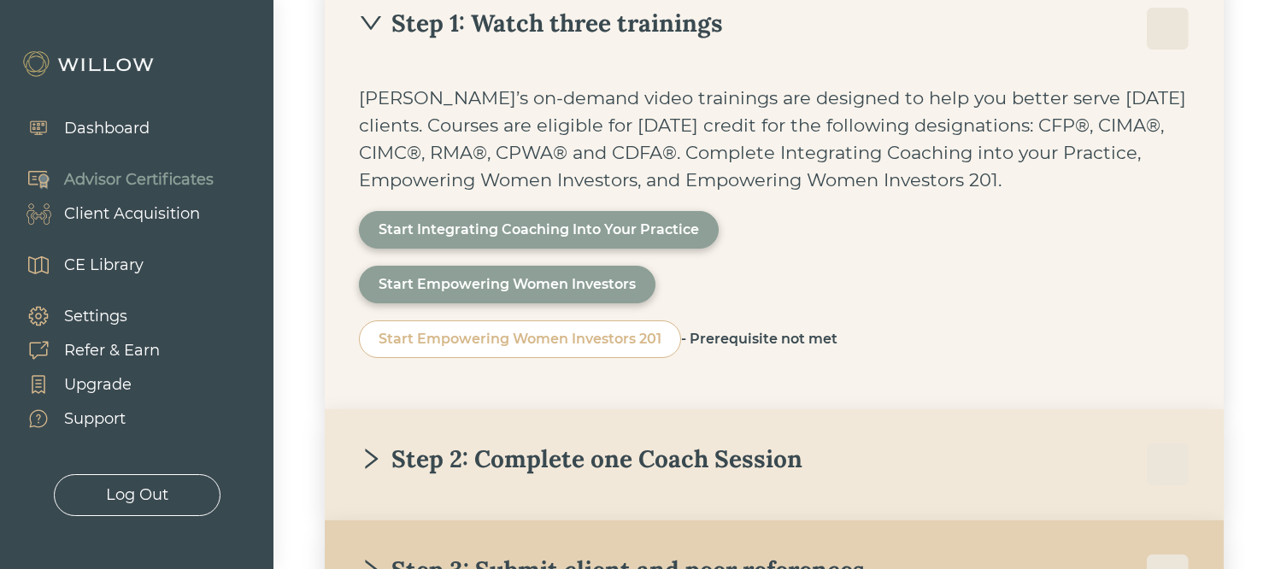
click at [403, 479] on div "Step 2: Complete one Coach Session" at bounding box center [774, 464] width 831 height 43
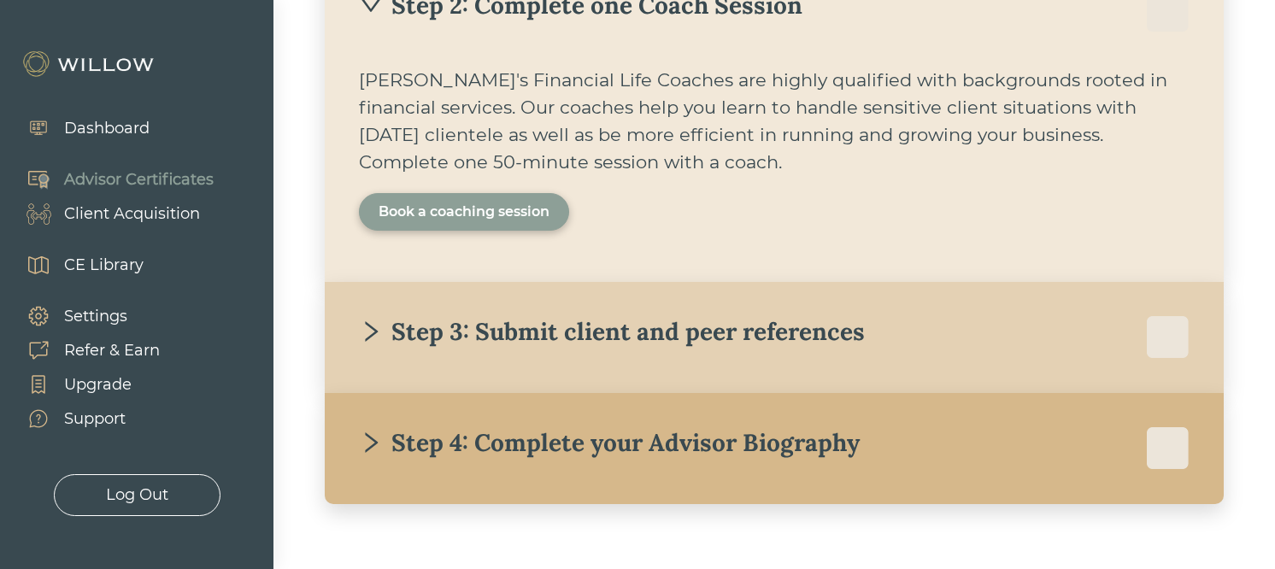
scroll to position [554, 0]
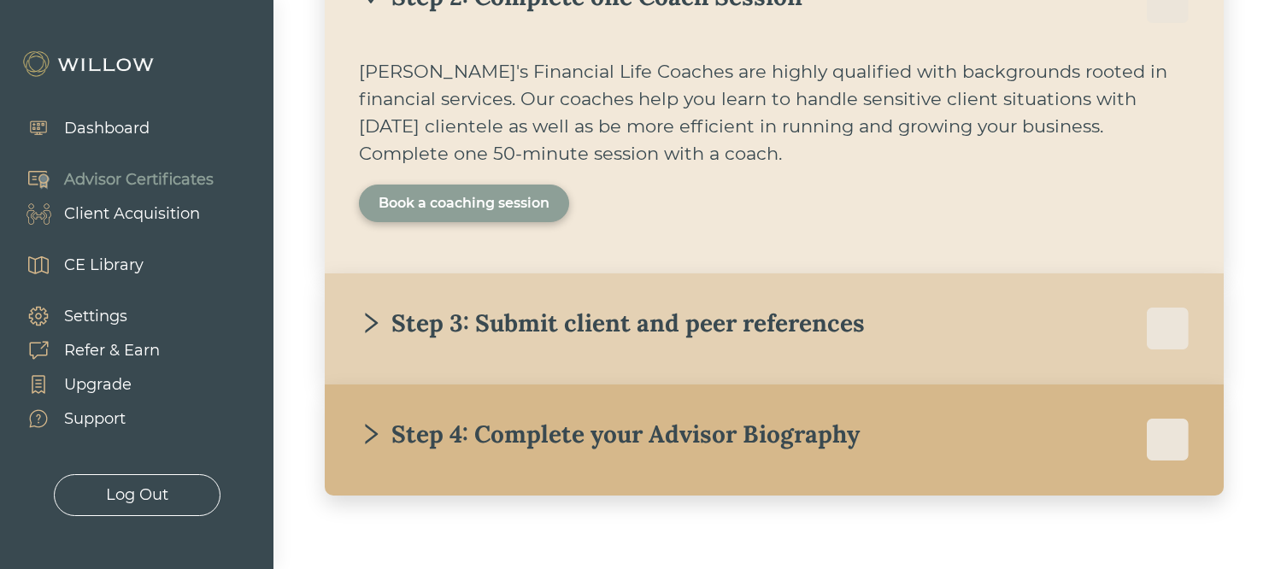
click at [498, 209] on div "Book a coaching session" at bounding box center [464, 203] width 171 height 21
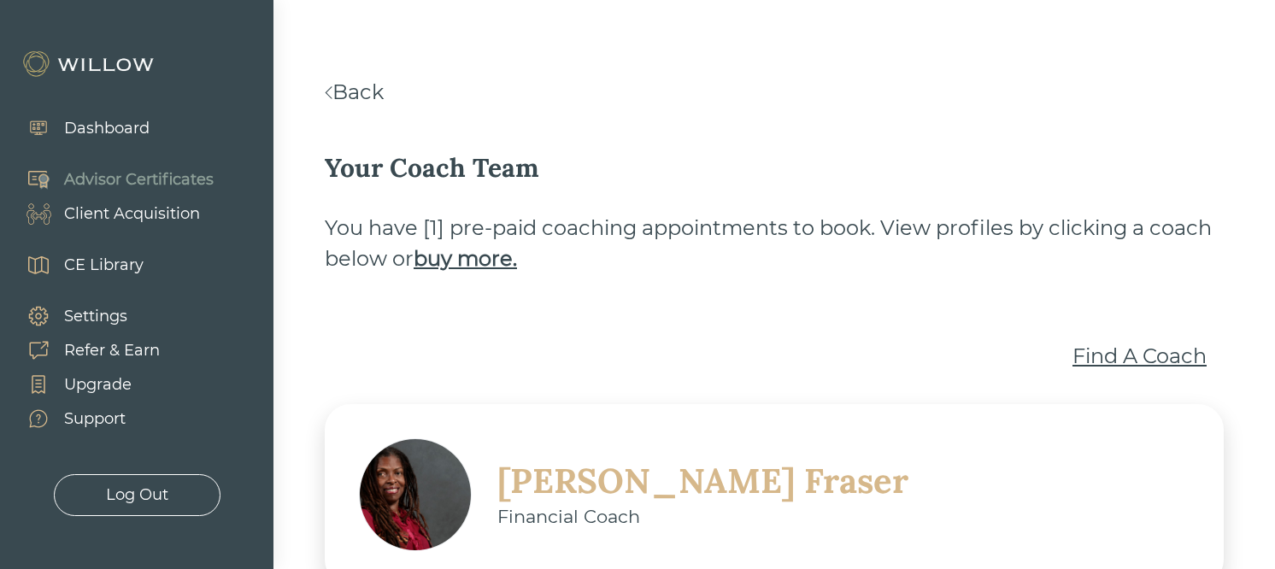
click at [1105, 354] on div "Find A Coach" at bounding box center [1139, 356] width 134 height 31
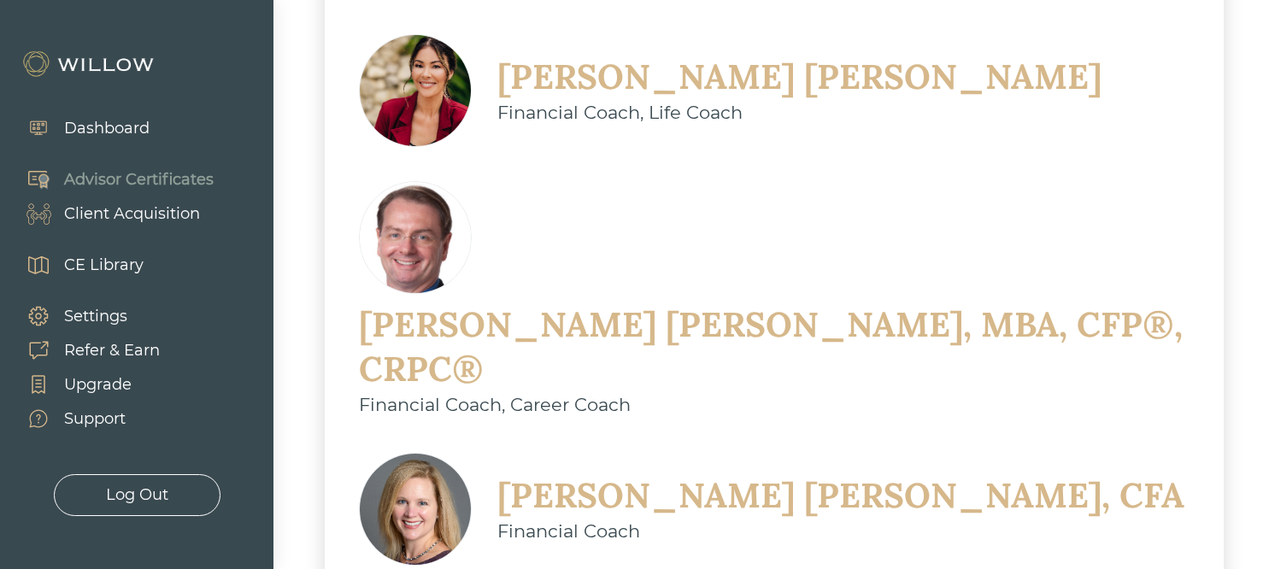
scroll to position [947, 0]
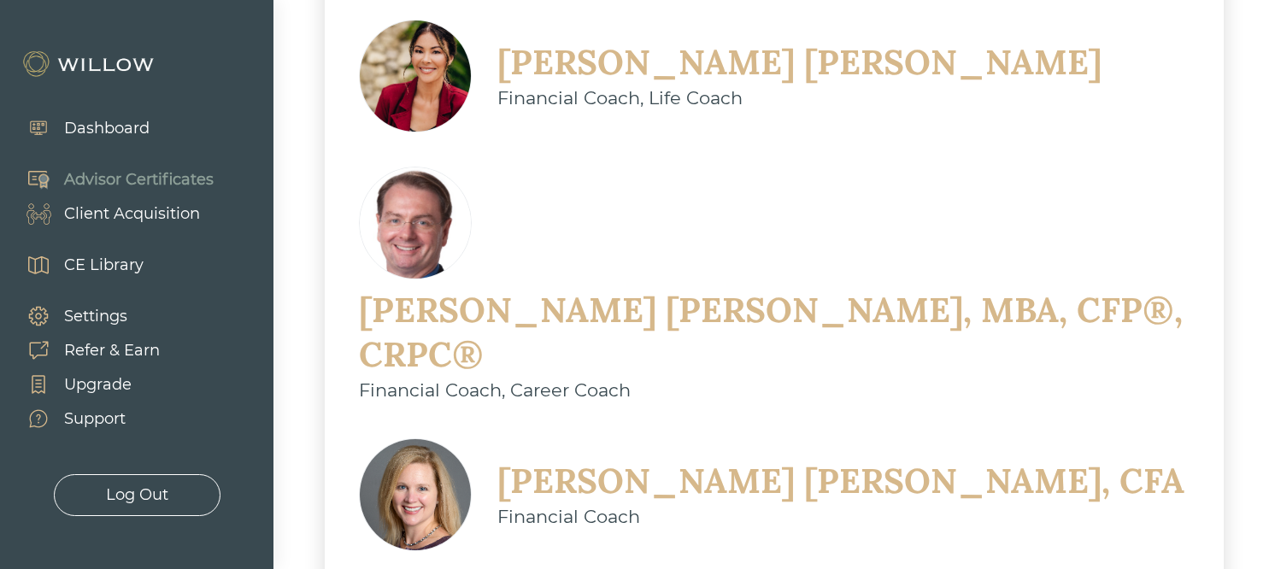
click at [661, 103] on div "Financial Coach, Life Coach" at bounding box center [799, 98] width 604 height 27
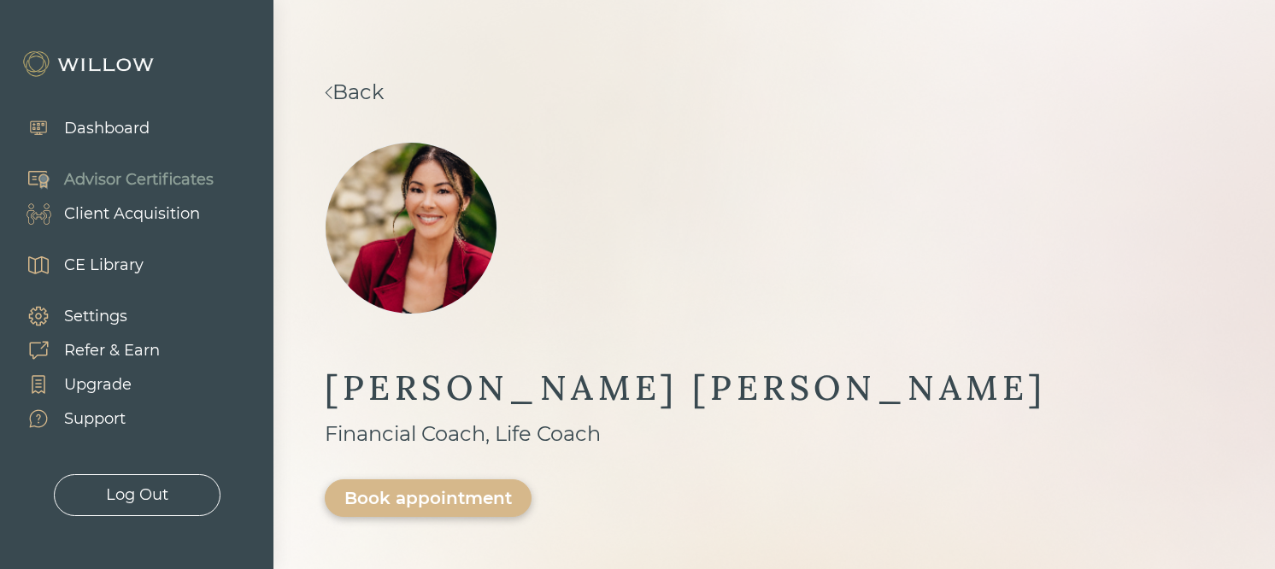
click at [332, 97] on img at bounding box center [329, 92] width 8 height 13
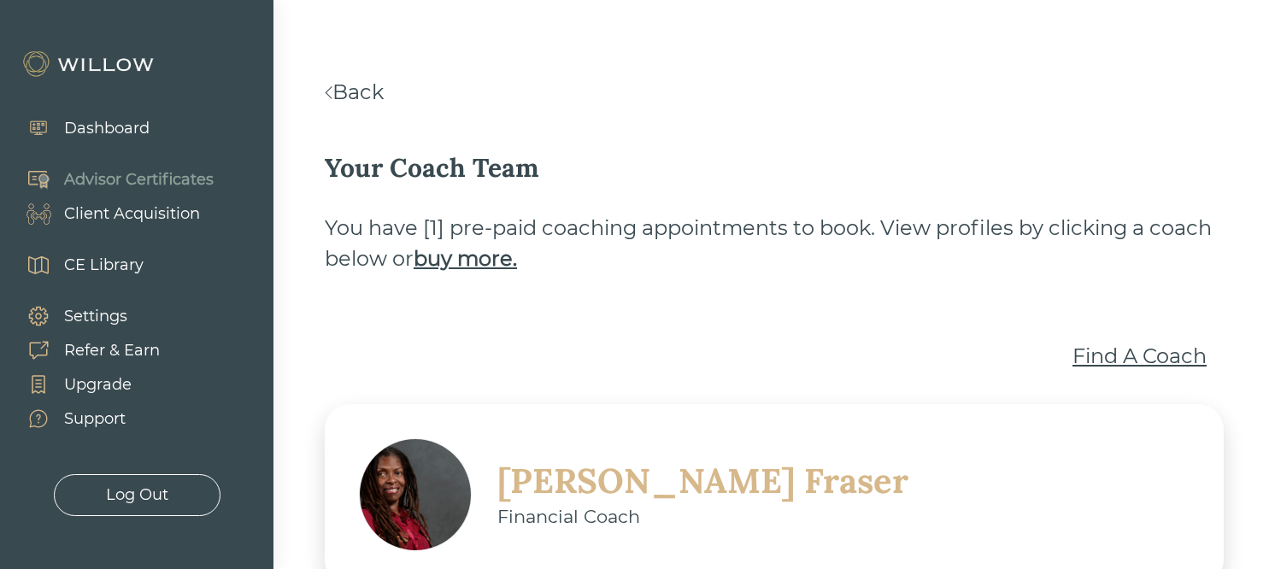
click at [138, 184] on div "Advisor Certificates" at bounding box center [139, 179] width 150 height 23
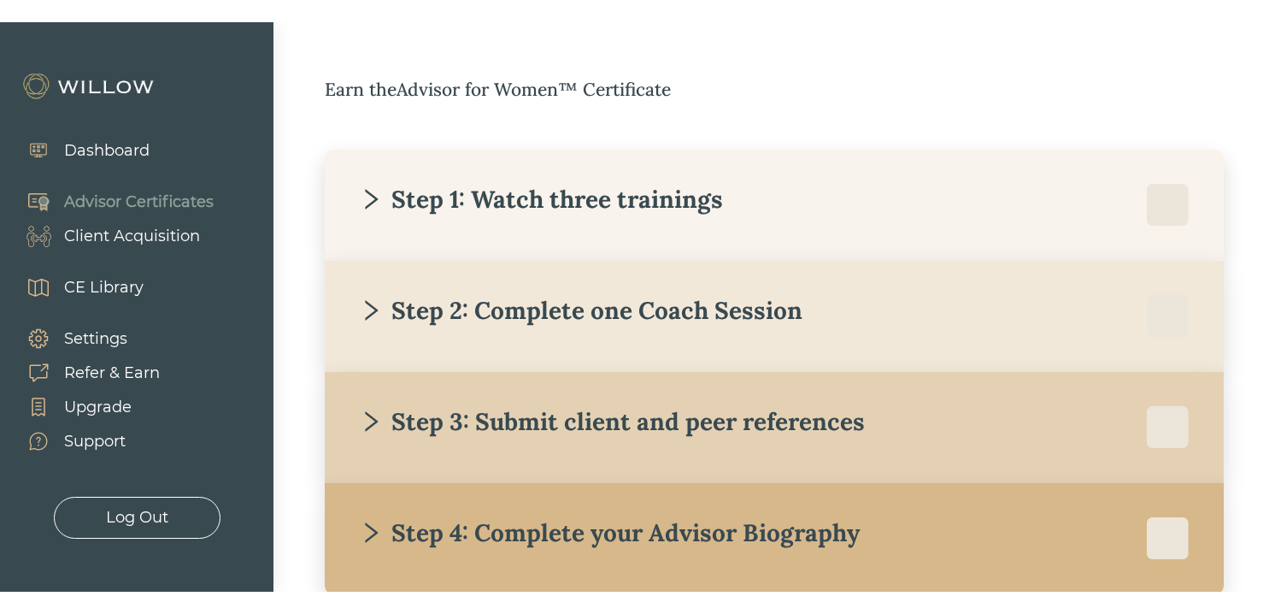
scroll to position [270, 0]
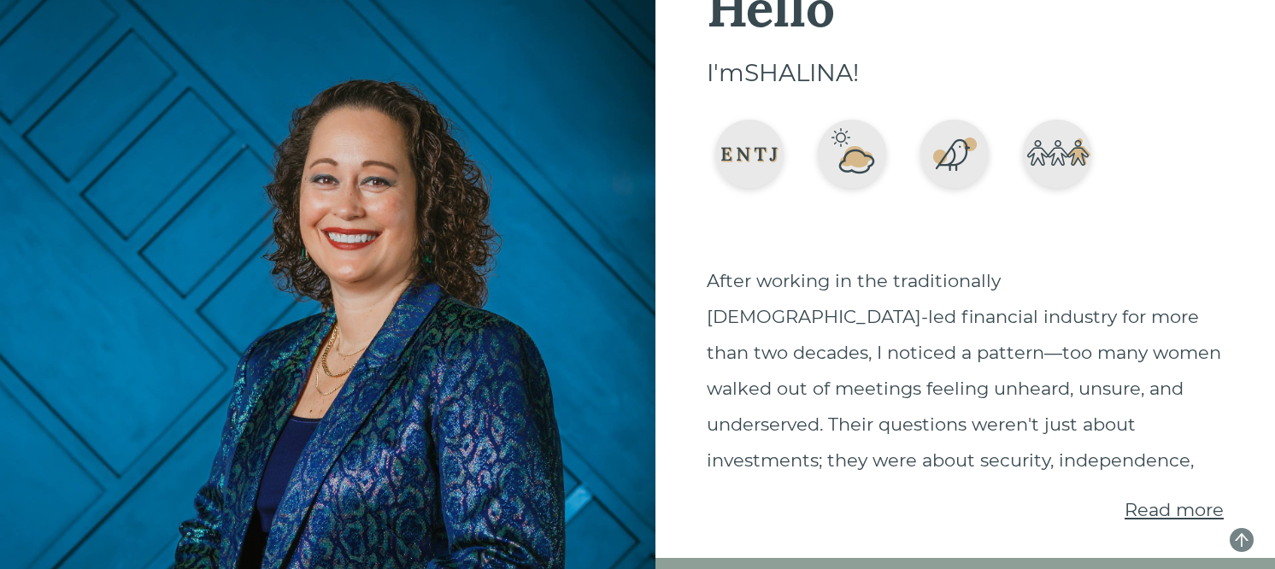
scroll to position [96, 0]
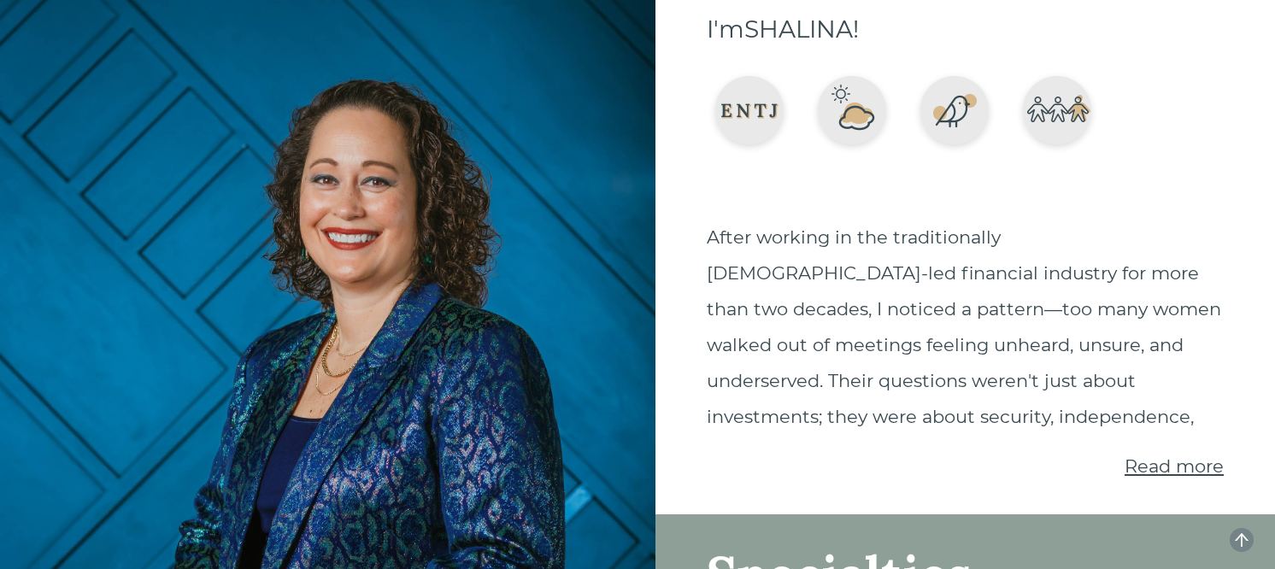
click at [1175, 460] on span "Read more" at bounding box center [1174, 465] width 99 height 21
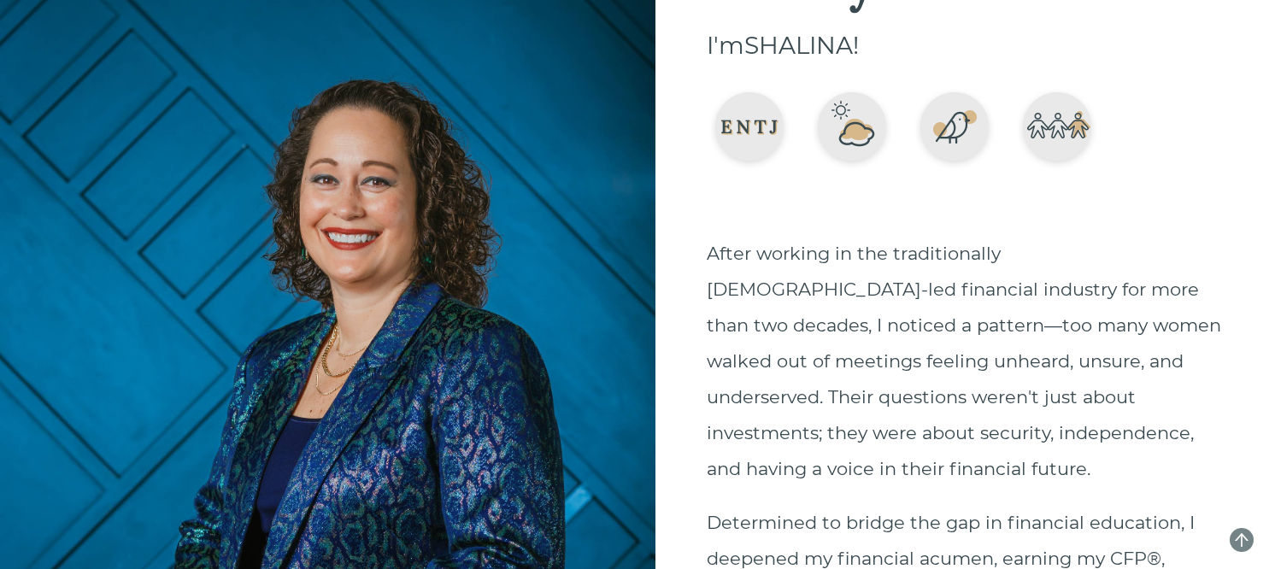
scroll to position [0, 0]
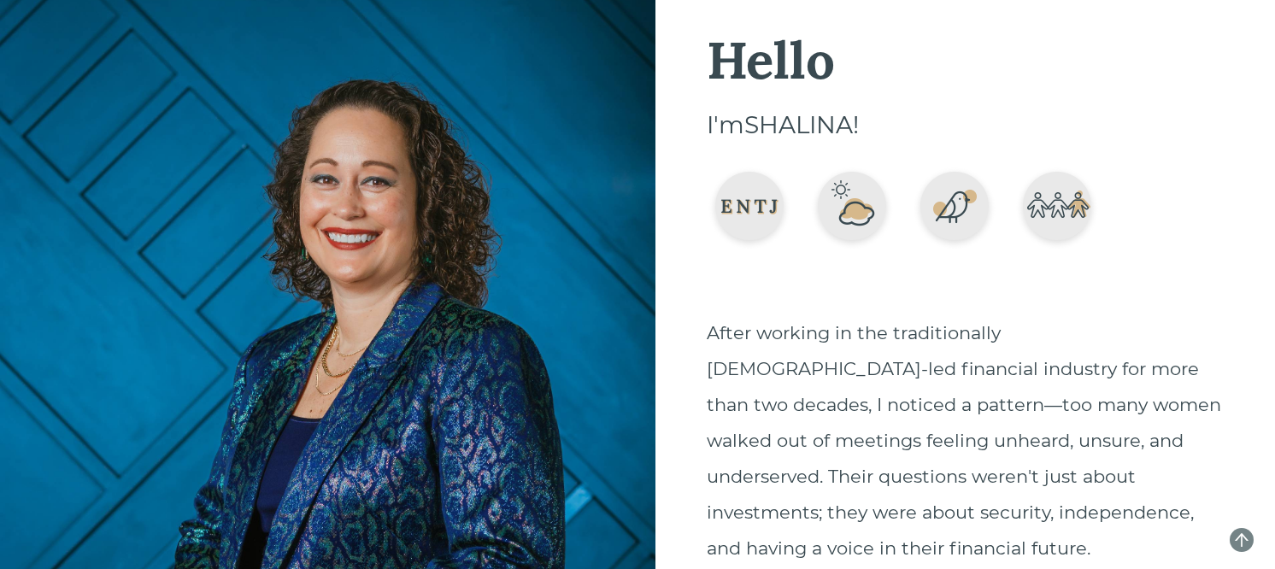
click at [1050, 389] on p "After working in the traditionally male-led financial industry for more than tw…" at bounding box center [965, 440] width 517 height 251
